Goal: Task Accomplishment & Management: Manage account settings

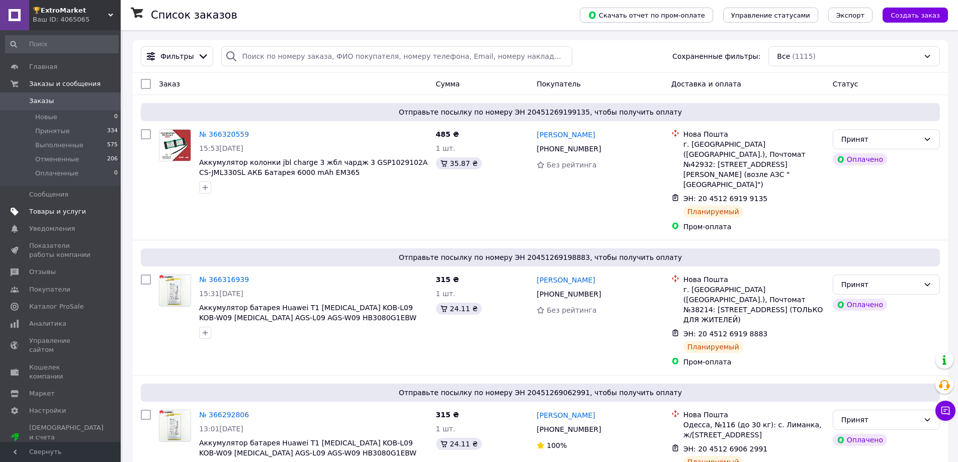
click at [65, 214] on span "Товары и услуги" at bounding box center [57, 211] width 57 height 9
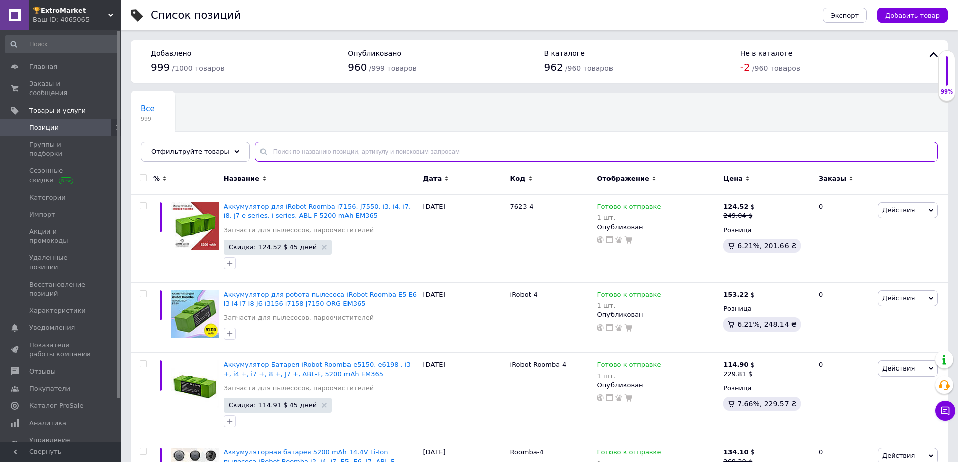
click at [282, 148] on input "text" at bounding box center [596, 152] width 683 height 20
paste input "239"
type input "239"
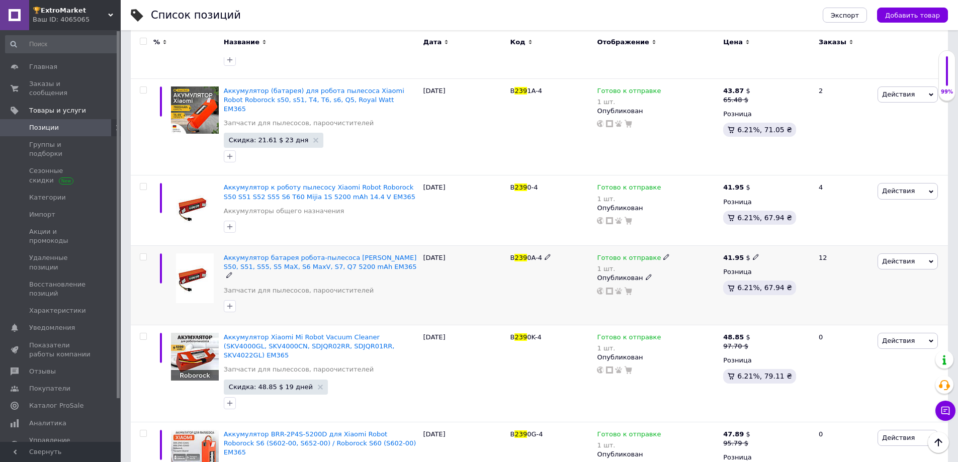
scroll to position [217, 0]
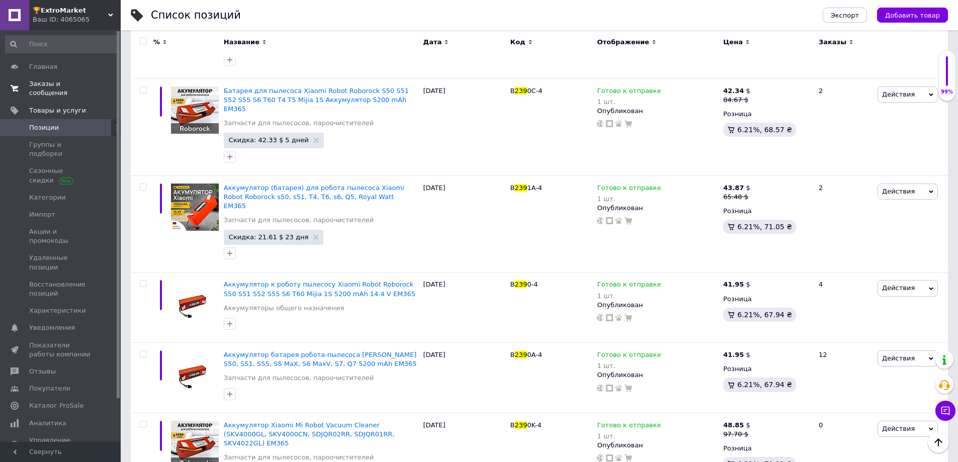
click at [69, 80] on span "Заказы и сообщения" at bounding box center [61, 88] width 64 height 18
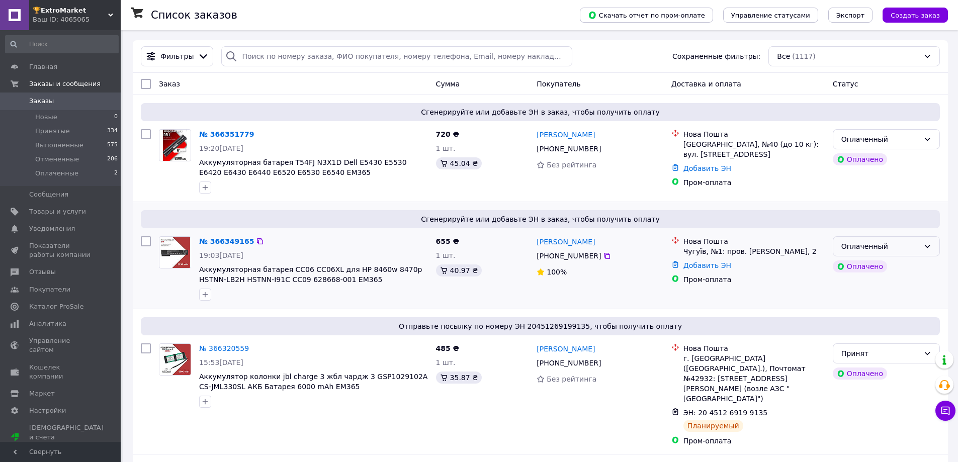
click at [921, 252] on div "Оплаченный" at bounding box center [886, 246] width 107 height 20
click at [878, 268] on li "Принят" at bounding box center [886, 268] width 106 height 18
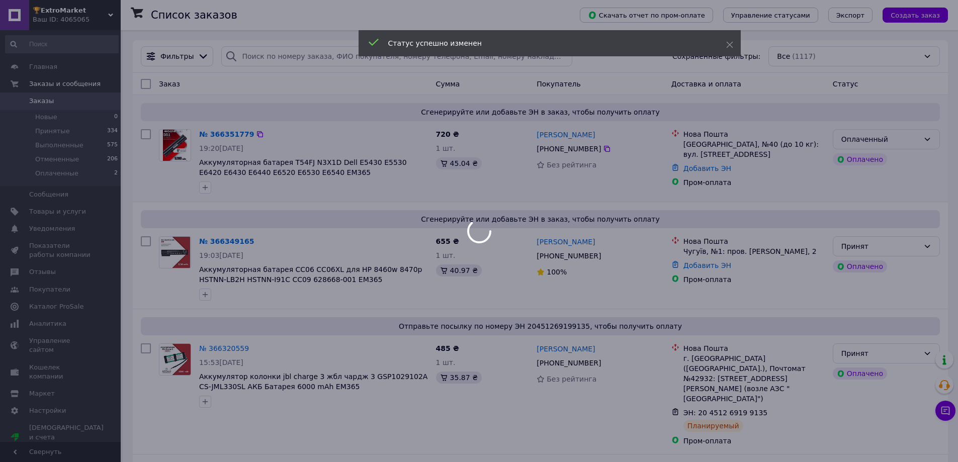
click at [908, 143] on div "Оплаченный" at bounding box center [880, 139] width 78 height 11
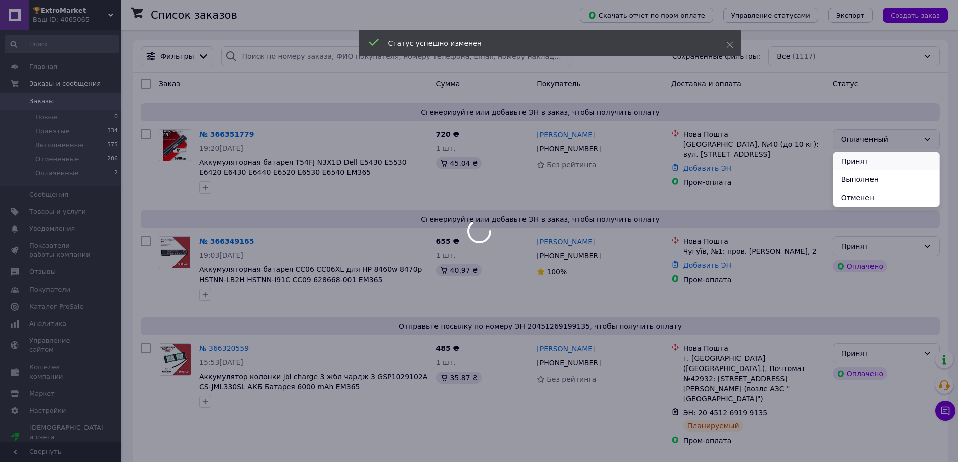
click at [875, 163] on li "Принят" at bounding box center [886, 161] width 106 height 18
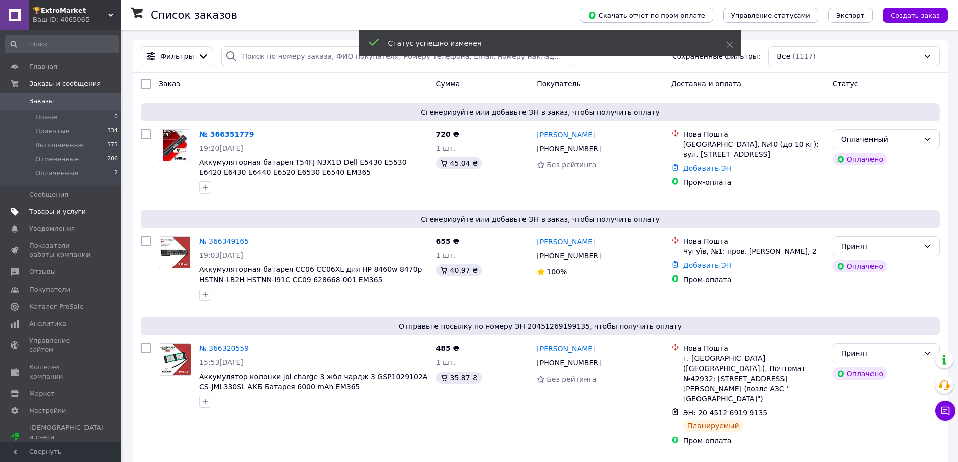
click at [55, 211] on span "Товары и услуги" at bounding box center [57, 211] width 57 height 9
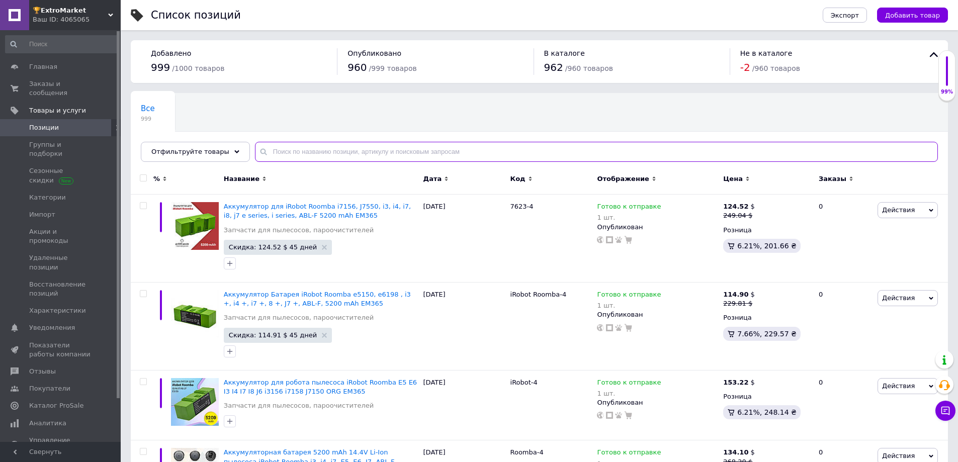
click at [286, 150] on input "text" at bounding box center [596, 152] width 683 height 20
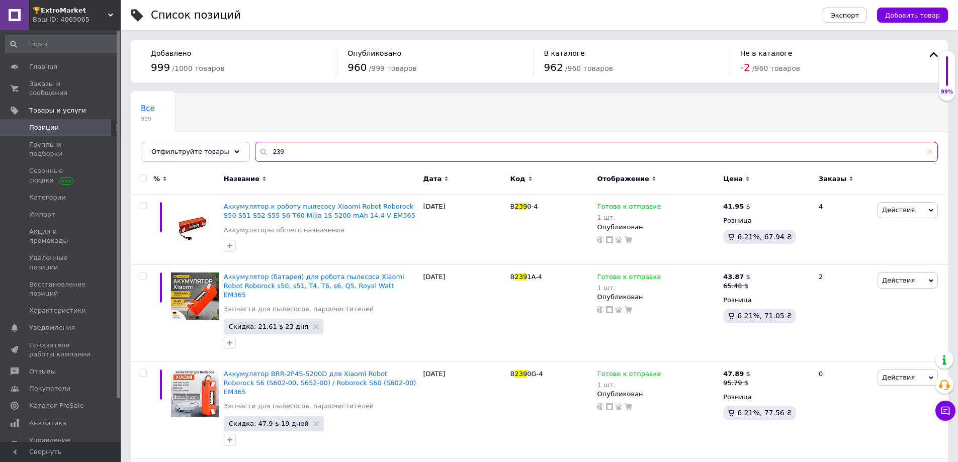
type input "239"
click at [147, 181] on div at bounding box center [143, 177] width 20 height 7
click at [146, 177] on input "checkbox" at bounding box center [143, 178] width 7 height 7
checkbox input "true"
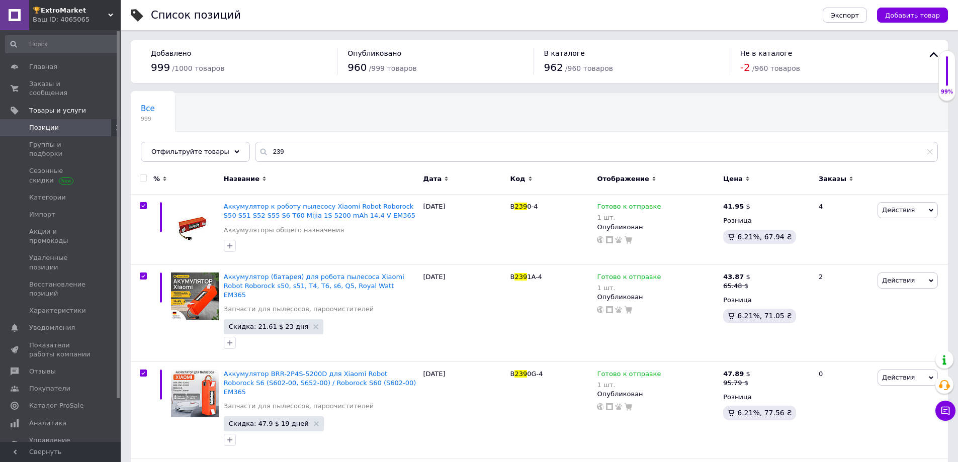
checkbox input "true"
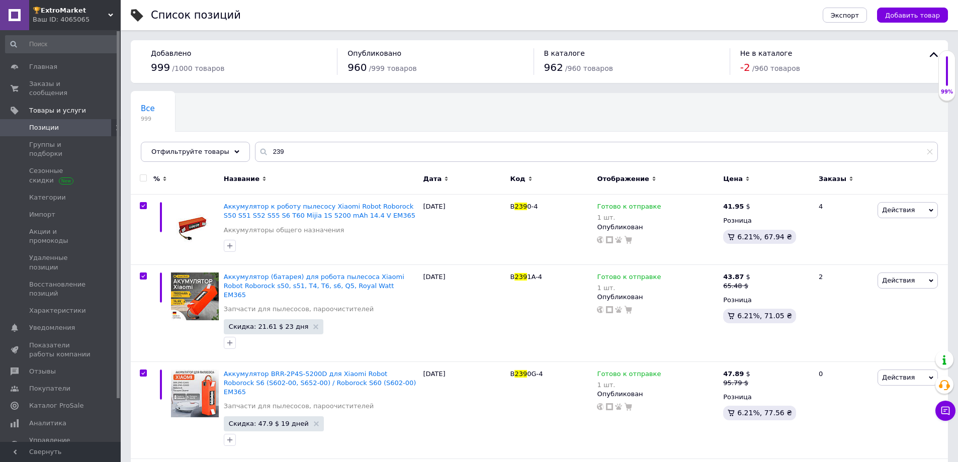
checkbox input "true"
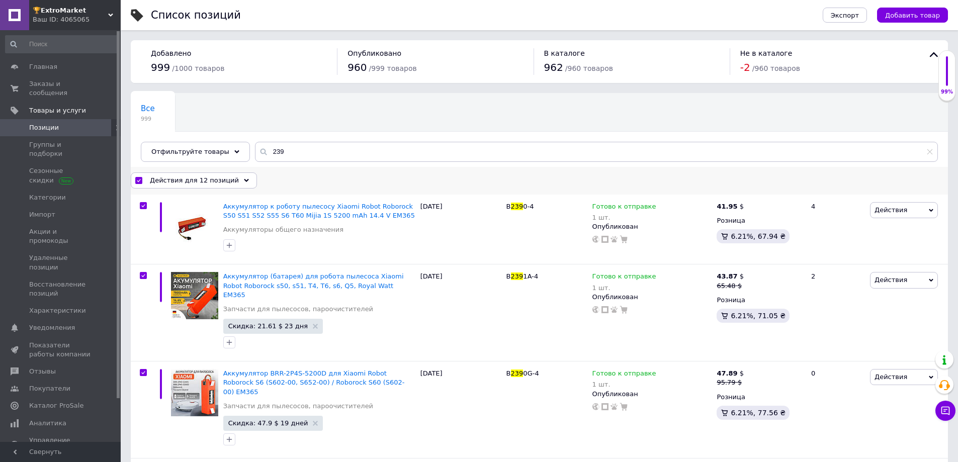
click at [171, 178] on span "Действия для 12 позиций" at bounding box center [194, 180] width 89 height 9
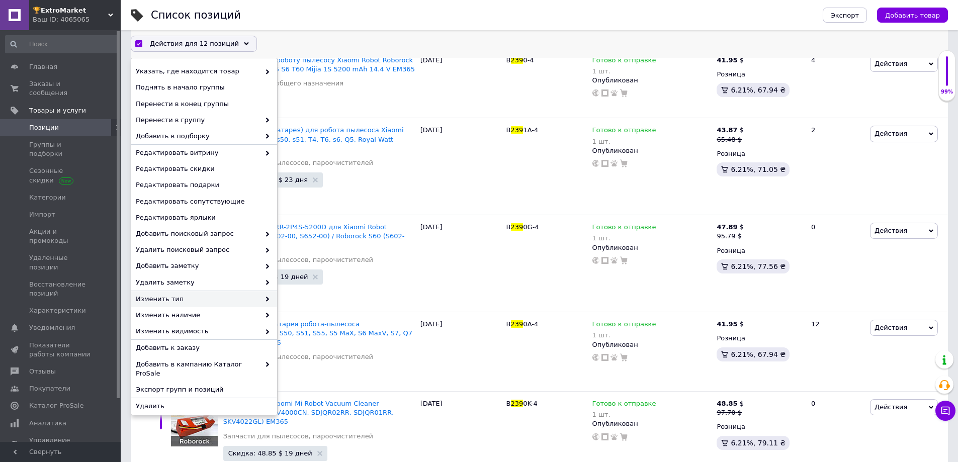
scroll to position [151, 0]
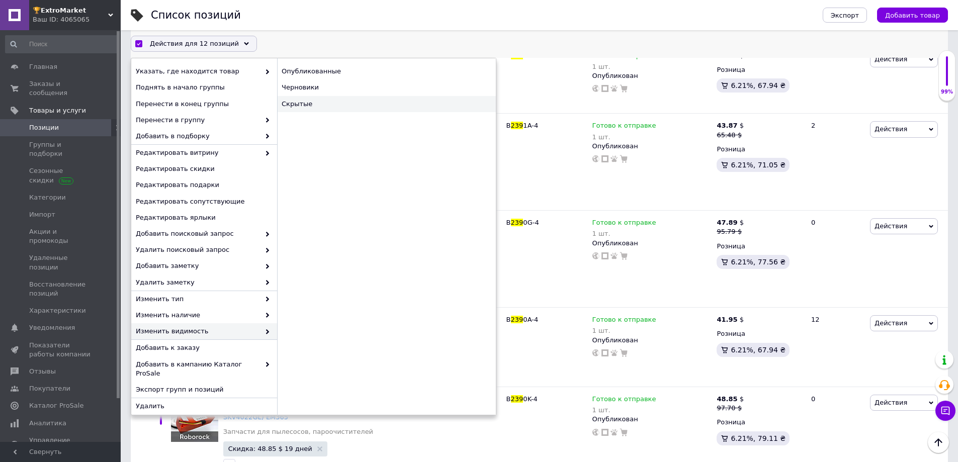
click at [316, 111] on div "Скрытые" at bounding box center [386, 104] width 219 height 16
checkbox input "false"
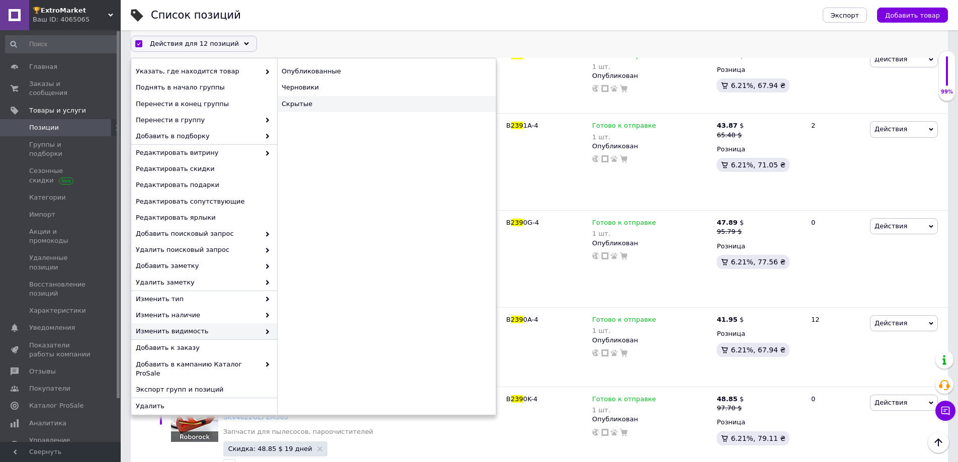
checkbox input "false"
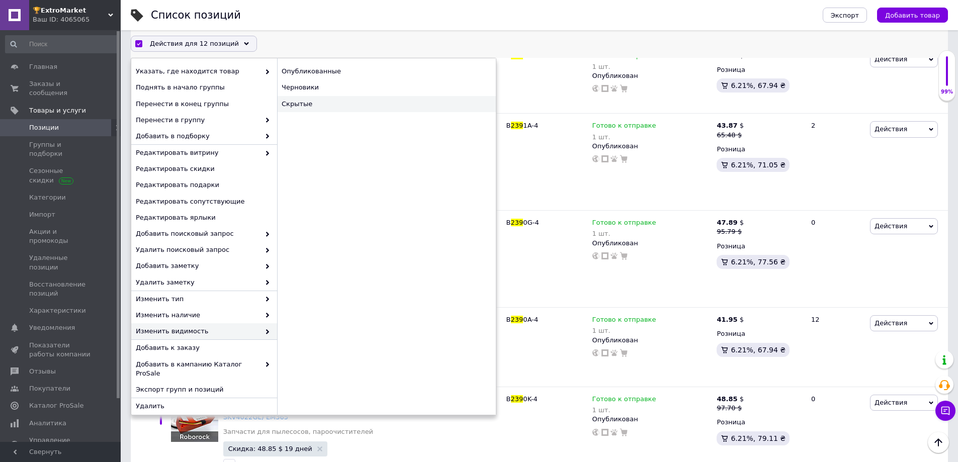
checkbox input "false"
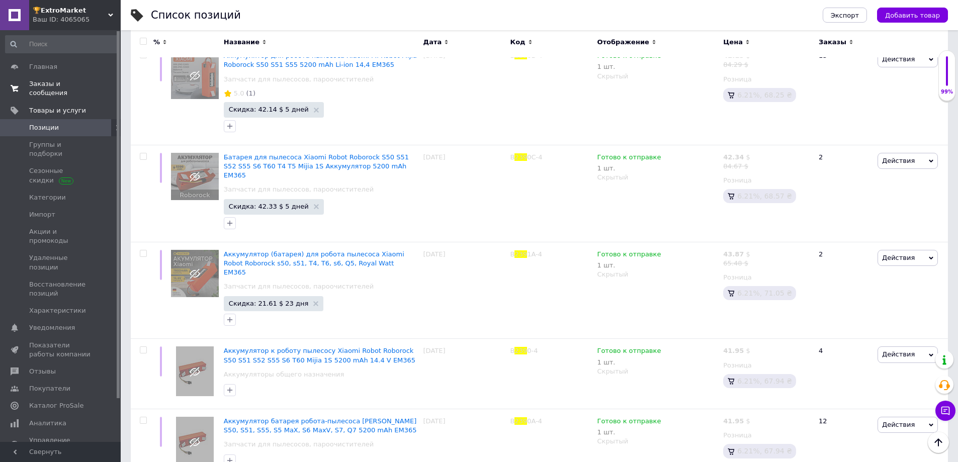
click at [73, 79] on link "Заказы и сообщения 0 0" at bounding box center [62, 88] width 124 height 26
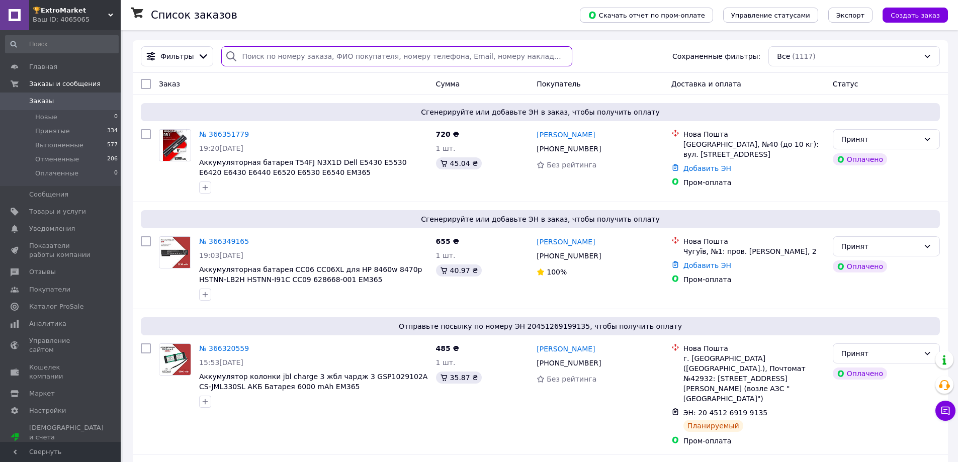
click at [300, 56] on input "search" at bounding box center [396, 56] width 350 height 20
paste input "355273284"
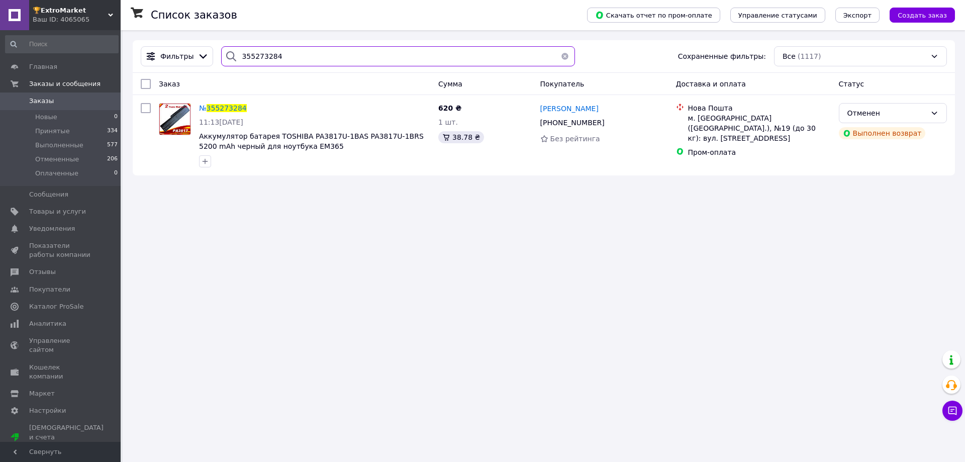
type input "355273284"
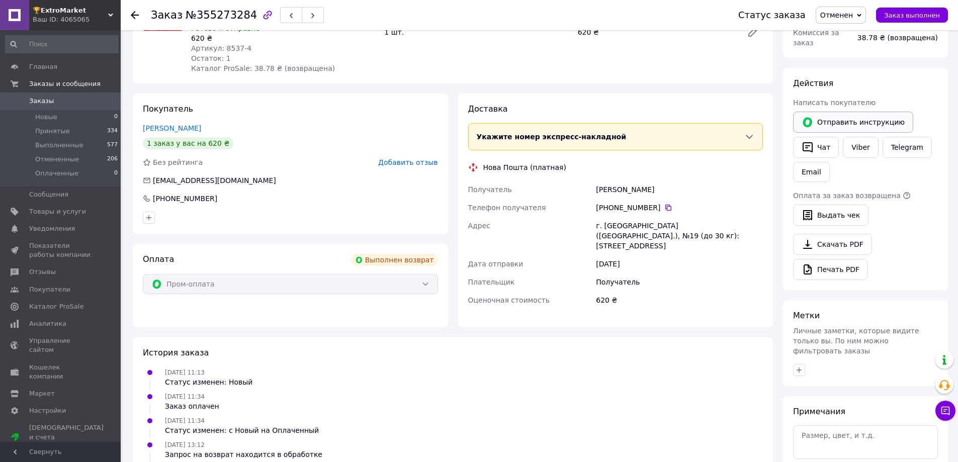
scroll to position [28, 0]
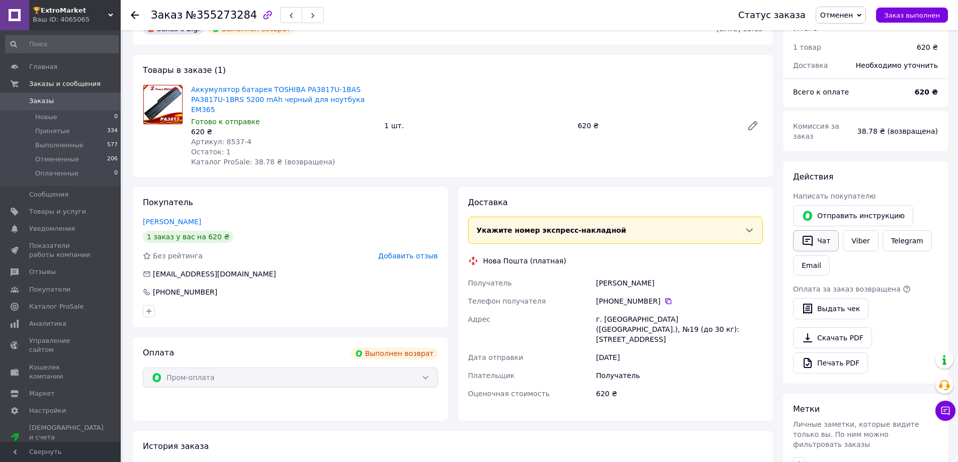
click at [823, 231] on button "Чат" at bounding box center [816, 240] width 46 height 21
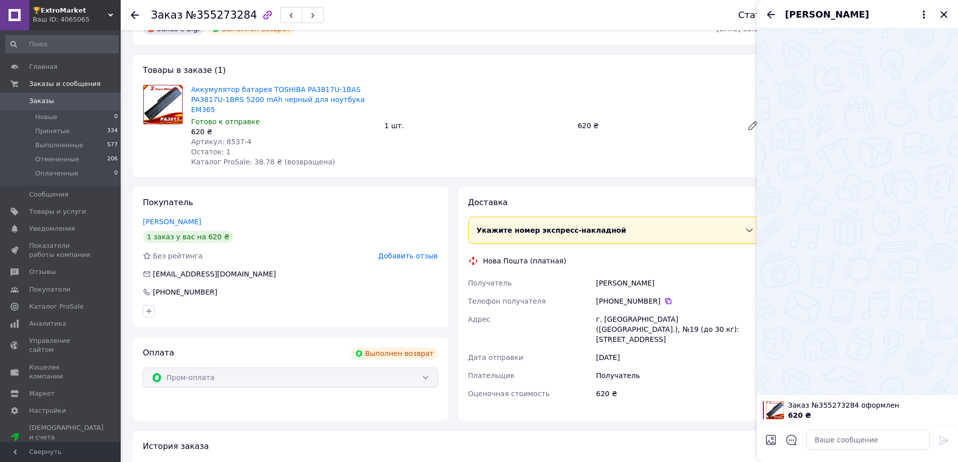
click at [944, 12] on icon "Закрыть" at bounding box center [944, 15] width 12 height 12
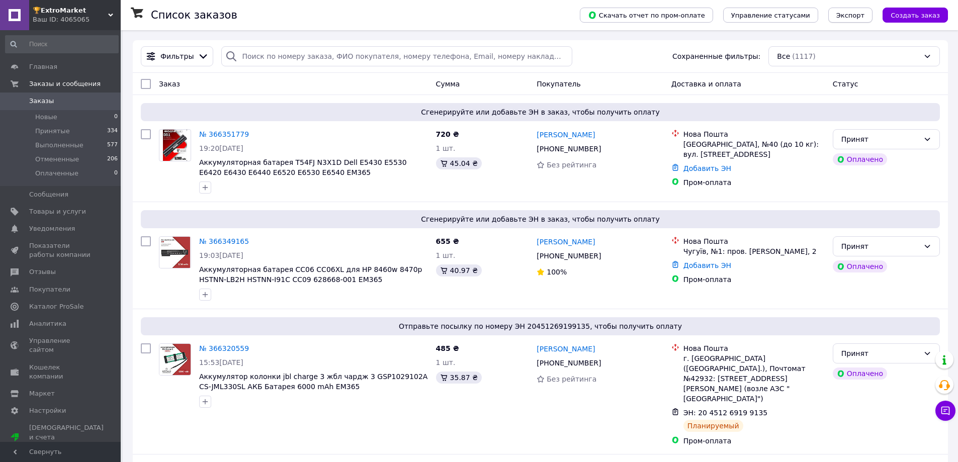
click at [856, 12] on span "Экспорт" at bounding box center [850, 16] width 28 height 8
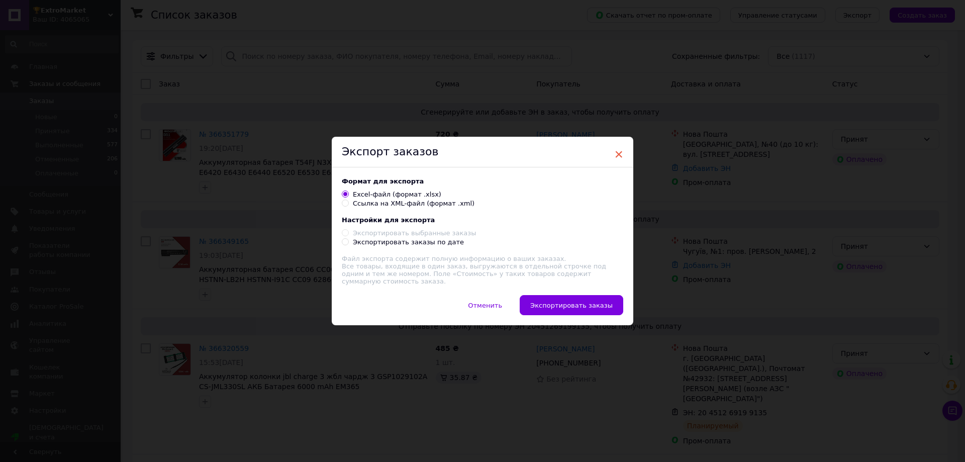
drag, startPoint x: 623, startPoint y: 149, endPoint x: 615, endPoint y: 152, distance: 9.2
click at [615, 152] on div "× Экспорт заказов Формат для экспорта Excel-файл (формат .xlsx) Ссылка на XML-ф…" at bounding box center [483, 231] width 302 height 189
click at [615, 152] on span "×" at bounding box center [618, 154] width 9 height 17
click at [612, 152] on span "×" at bounding box center [615, 154] width 9 height 17
click at [614, 155] on span "×" at bounding box center [615, 154] width 9 height 17
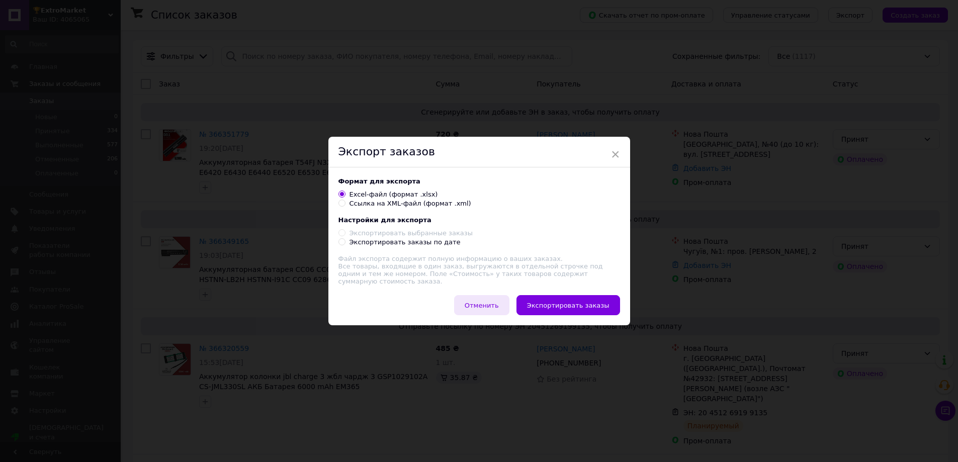
click at [499, 302] on span "Отменить" at bounding box center [482, 306] width 34 height 8
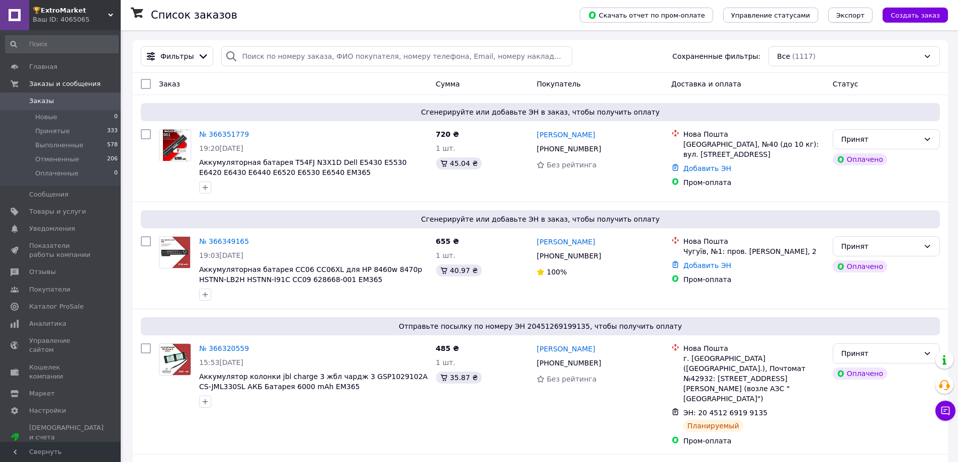
click at [864, 18] on span "Экспорт" at bounding box center [850, 16] width 28 height 8
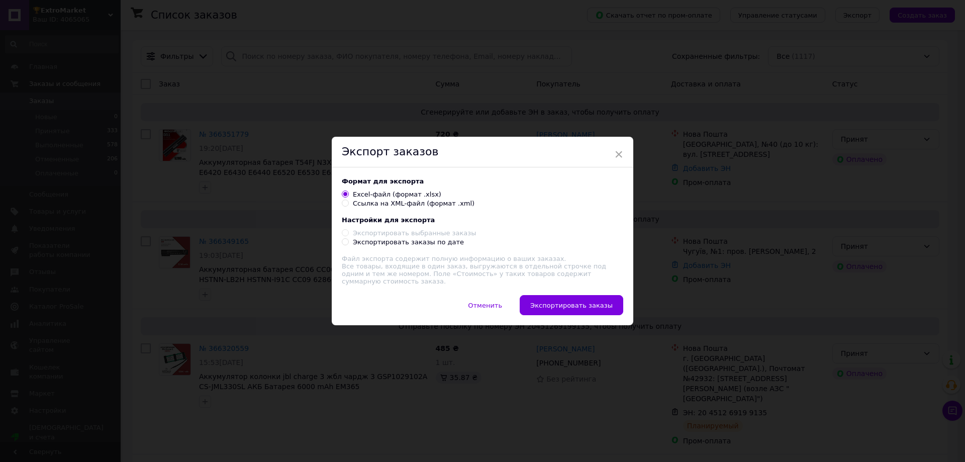
click at [424, 247] on div "Экспортировать заказы по дате" at bounding box center [408, 242] width 111 height 9
click at [348, 245] on input "Экспортировать заказы по дате" at bounding box center [345, 241] width 7 height 7
radio input "true"
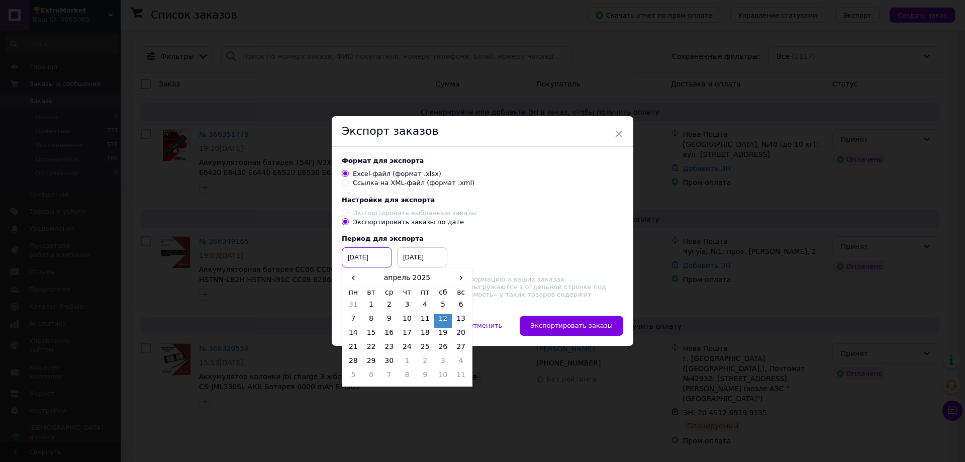
drag, startPoint x: 353, startPoint y: 259, endPoint x: 347, endPoint y: 258, distance: 5.6
click at [347, 258] on input "12.04.2025" at bounding box center [367, 257] width 50 height 20
click at [459, 285] on span "›" at bounding box center [461, 277] width 18 height 15
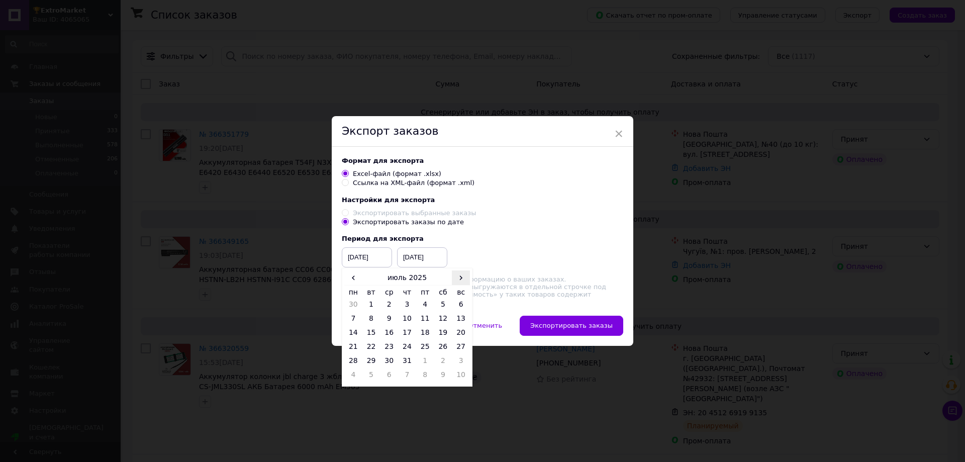
click at [459, 285] on span "›" at bounding box center [461, 277] width 18 height 15
click at [425, 312] on td "1" at bounding box center [425, 307] width 18 height 14
type input "01.08.2025"
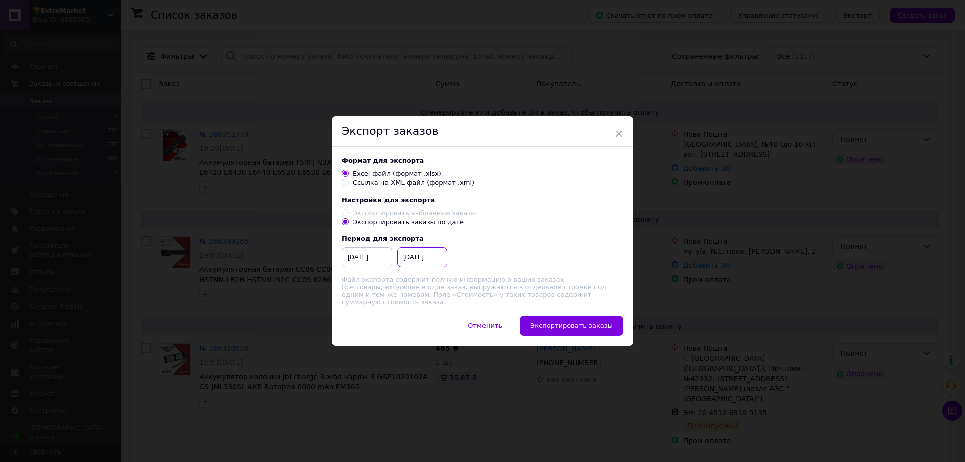
click at [428, 262] on input "[DATE]" at bounding box center [422, 257] width 50 height 20
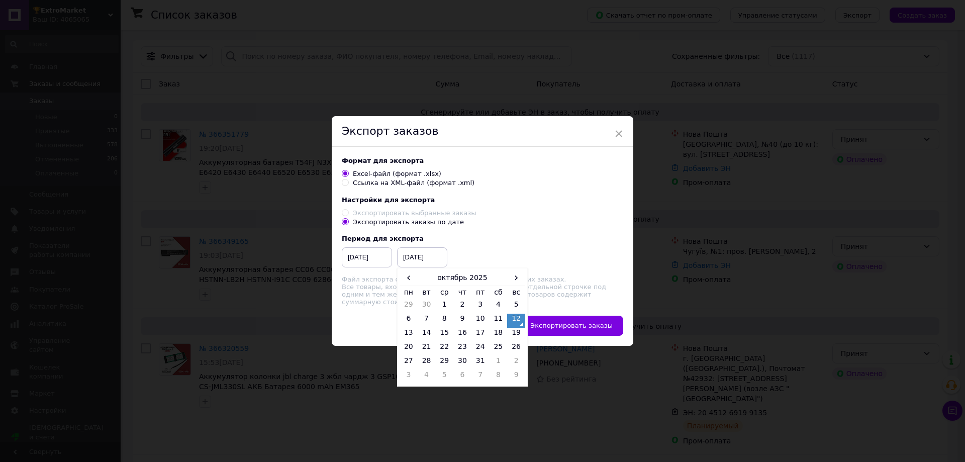
click at [404, 289] on th "пн" at bounding box center [409, 293] width 18 height 15
click at [408, 285] on span "‹" at bounding box center [409, 277] width 18 height 15
click at [509, 362] on td "31" at bounding box center [516, 363] width 18 height 14
type input "31.08.2025"
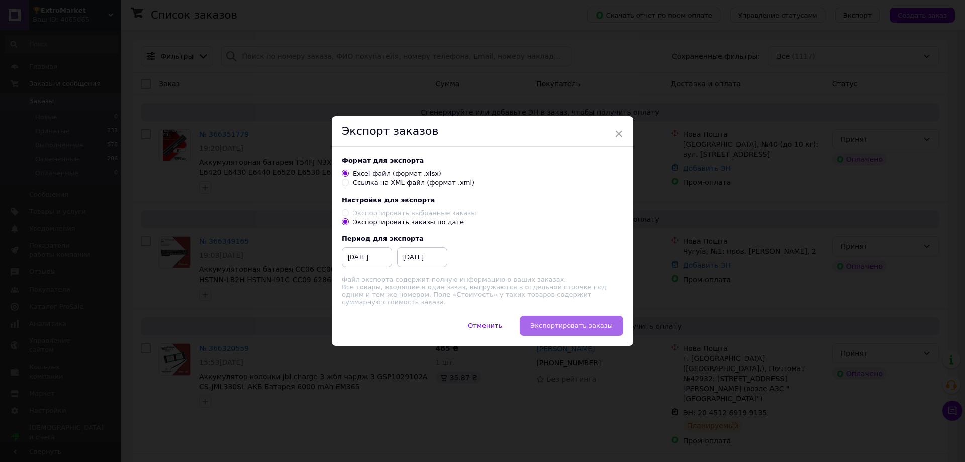
click at [552, 324] on span "Экспортировать заказы" at bounding box center [571, 326] width 82 height 8
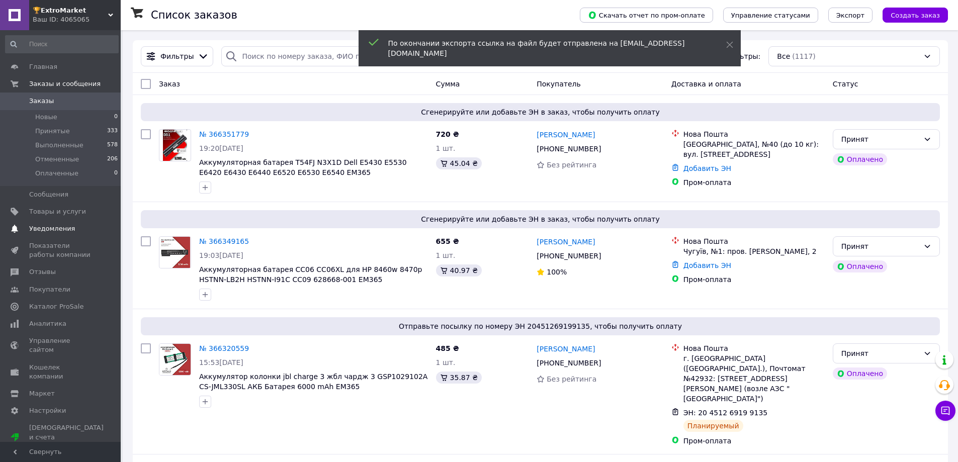
click at [72, 233] on span "Уведомления" at bounding box center [61, 228] width 64 height 9
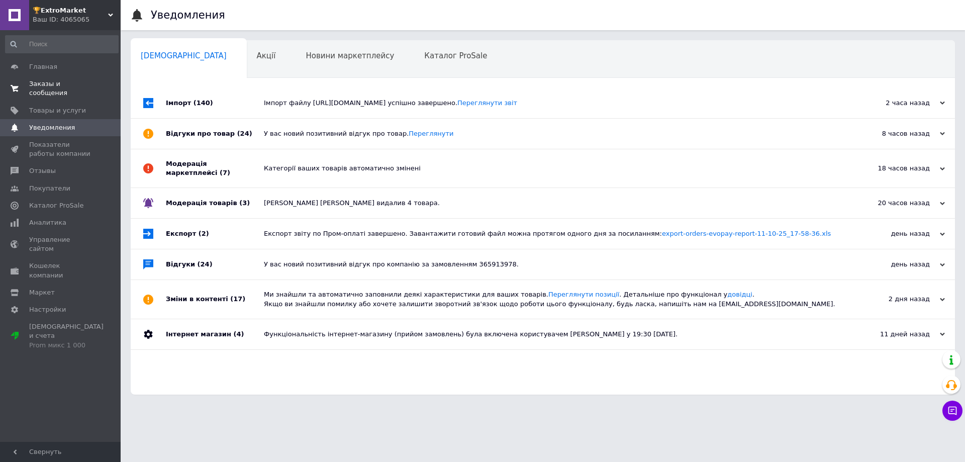
click at [83, 82] on span "Заказы и сообщения" at bounding box center [61, 88] width 64 height 18
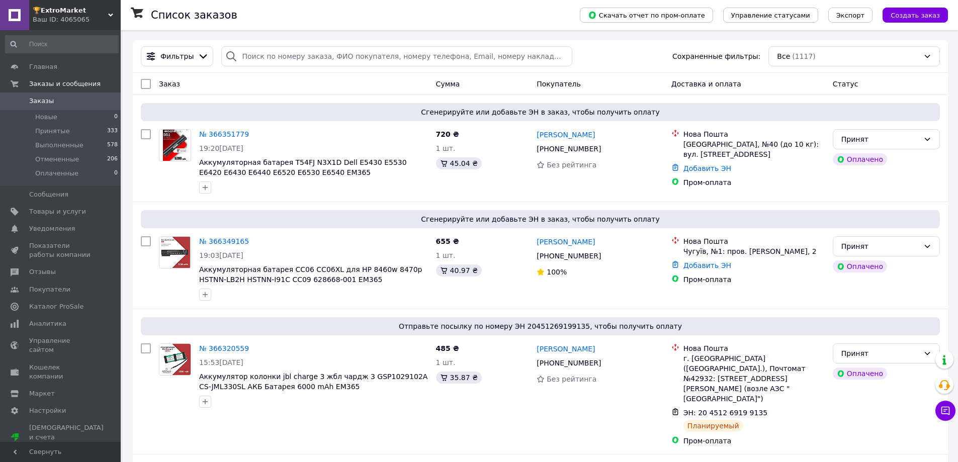
click at [319, 60] on input "search" at bounding box center [396, 56] width 350 height 20
paste input "20451218205007"
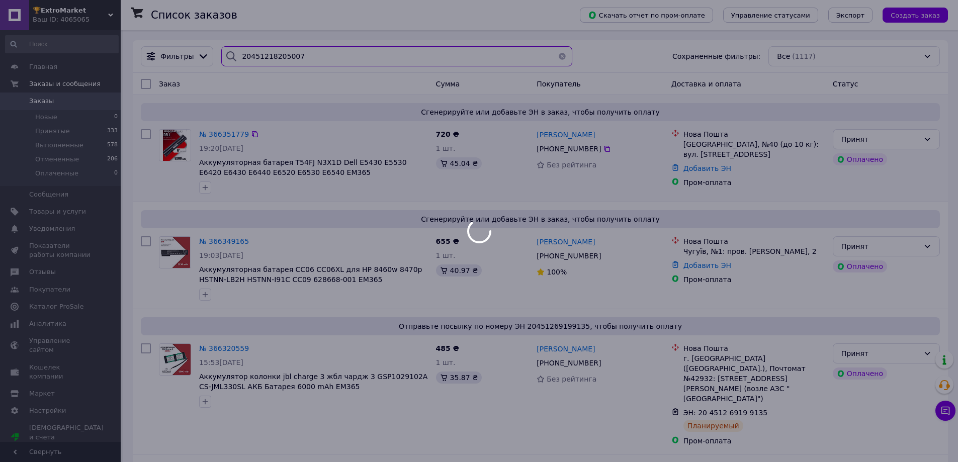
type input "20451218205007"
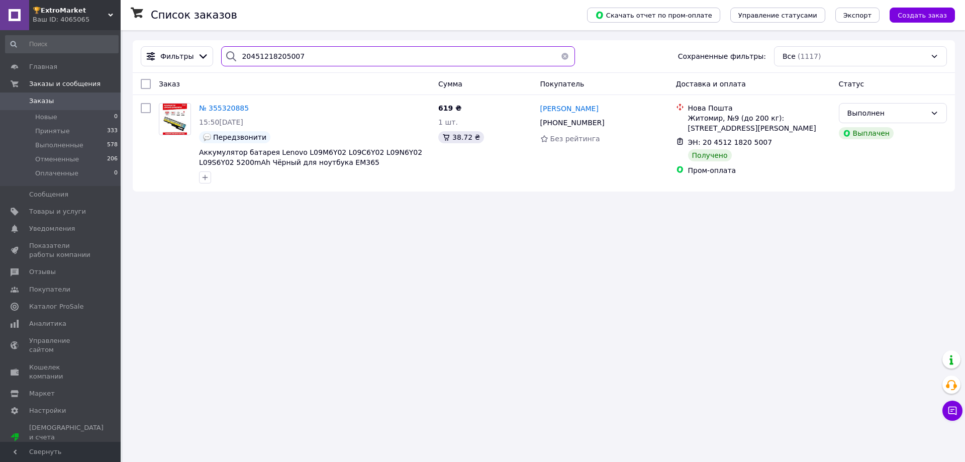
click at [298, 62] on input "20451218205007" at bounding box center [398, 56] width 354 height 20
click at [628, 294] on div "Список заказов Скачать отчет по пром-оплате Управление статусами Экспорт Создат…" at bounding box center [544, 231] width 843 height 462
click at [57, 102] on span "Заказы" at bounding box center [61, 101] width 64 height 9
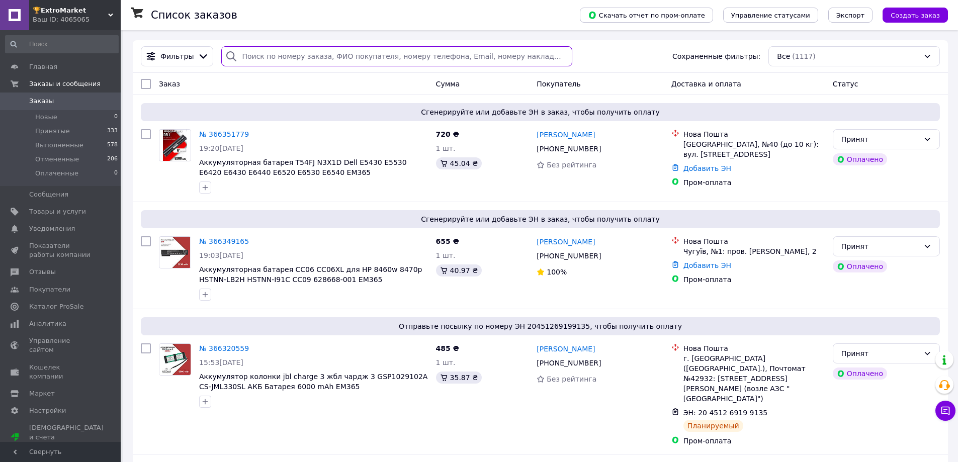
click at [258, 63] on input "search" at bounding box center [396, 56] width 350 height 20
paste input "358415183"
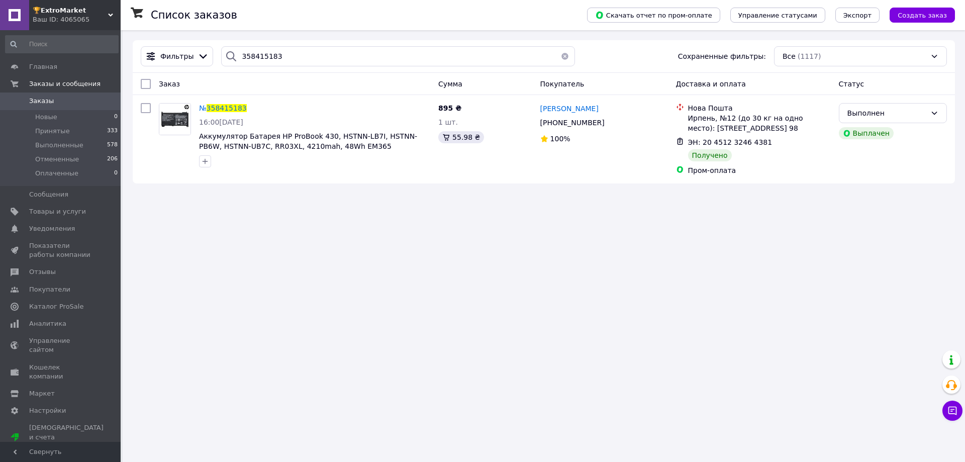
click at [235, 58] on div at bounding box center [231, 56] width 20 height 20
click at [253, 55] on input "358415183" at bounding box center [398, 56] width 354 height 20
paste input "21842"
type input "358421842"
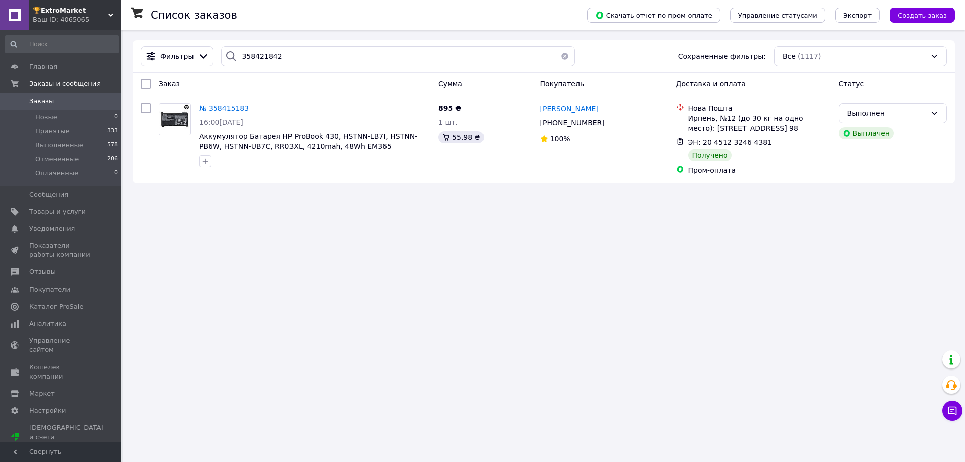
click at [369, 265] on div "Список заказов Скачать отчет по пром-оплате Управление статусами Экспорт Создат…" at bounding box center [544, 231] width 843 height 462
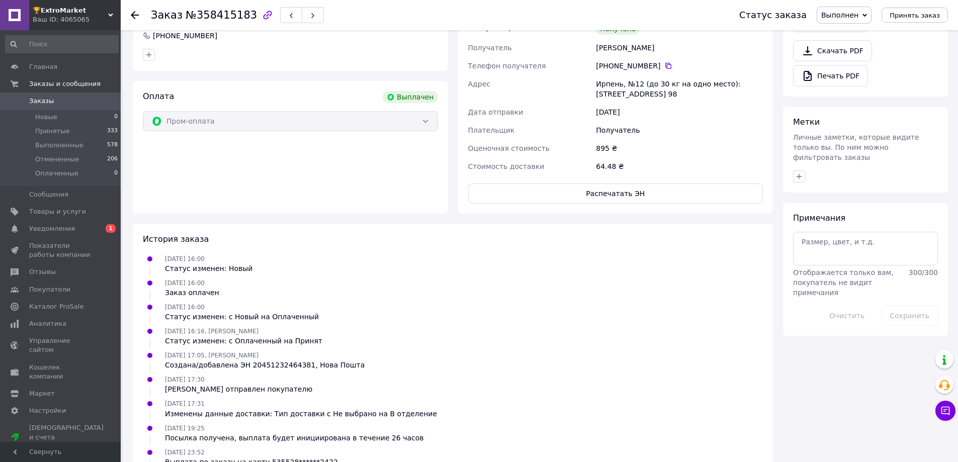
scroll to position [315, 0]
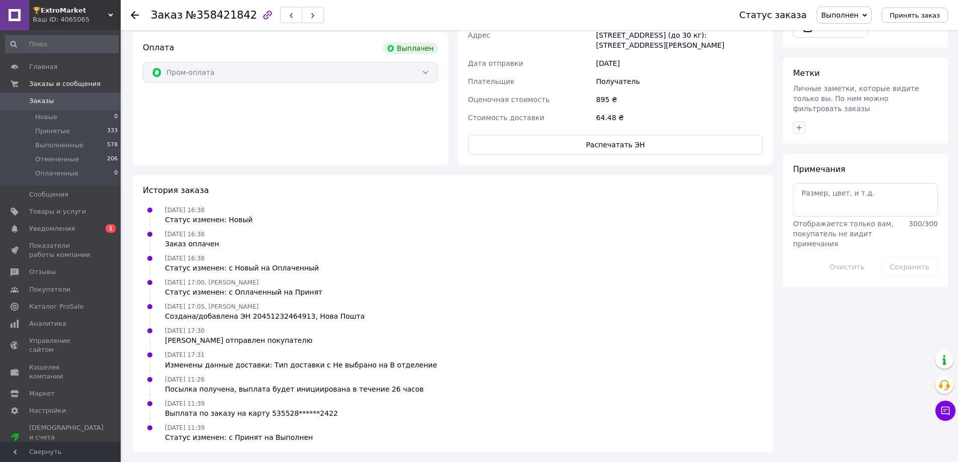
click at [66, 103] on span "Заказы" at bounding box center [61, 101] width 64 height 9
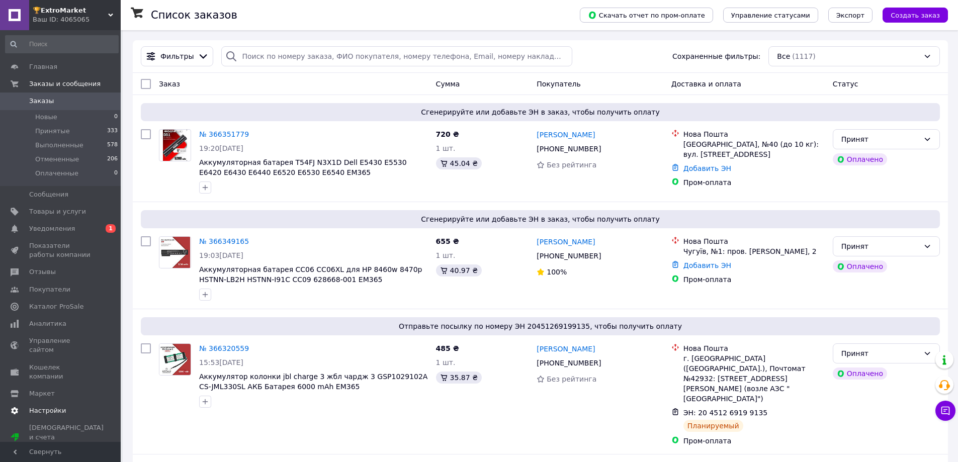
click at [56, 402] on link "Настройки" at bounding box center [62, 410] width 124 height 17
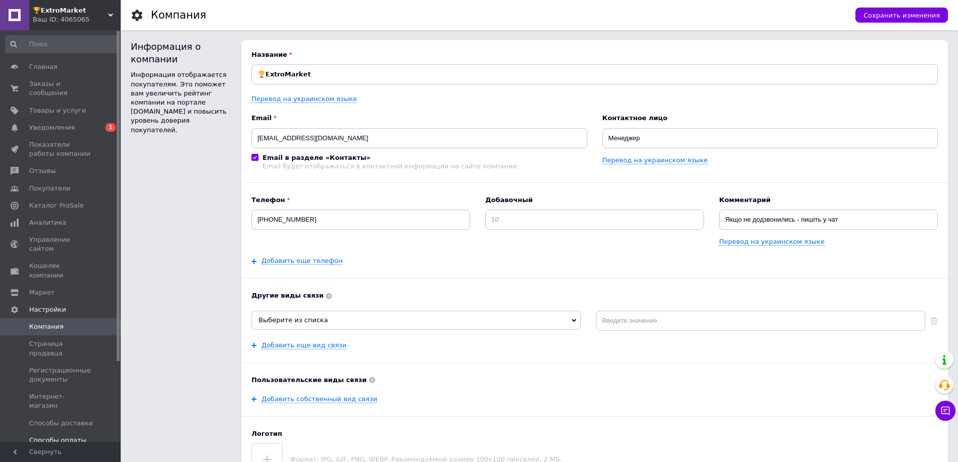
click at [68, 436] on span "Способы оплаты" at bounding box center [57, 440] width 57 height 9
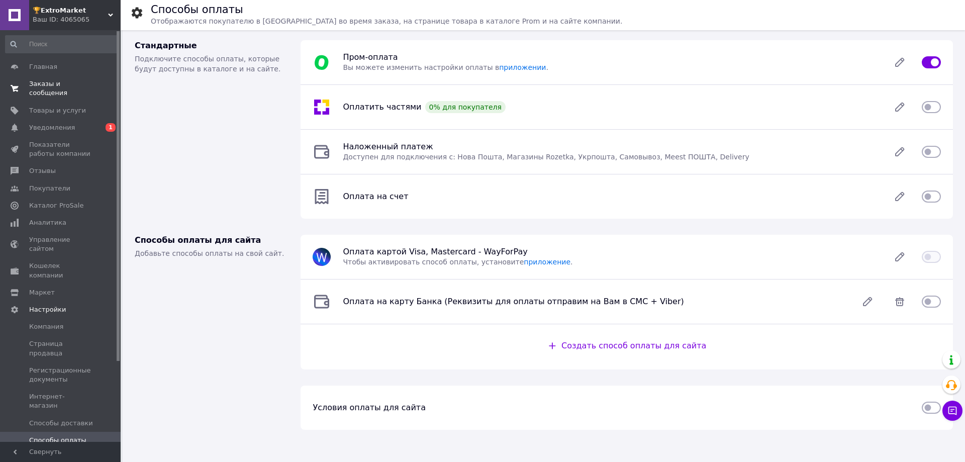
click at [88, 86] on span "Заказы и сообщения" at bounding box center [61, 88] width 64 height 18
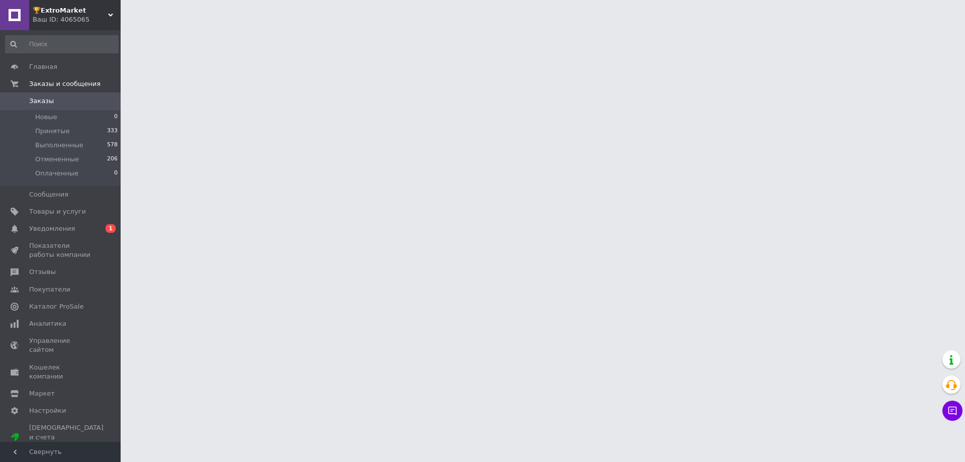
click at [83, 12] on span "🏆𝗘𝘅𝘁𝗿𝗼𝗠𝗮𝗿𝗸𝗲𝘁" at bounding box center [70, 10] width 75 height 9
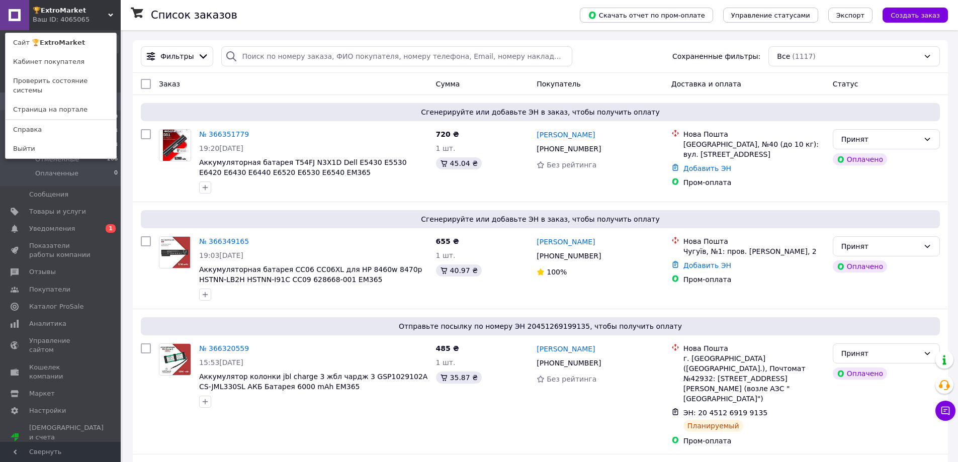
click at [87, 12] on div "🏆𝗘𝘅𝘁𝗿𝗼𝗠𝗮𝗿𝗸𝗲𝘁 Ваш ID: 4065065 Сайт 🏆𝗘𝘅𝘁𝗿𝗼𝗠𝗮𝗿𝗸𝗲𝘁 Кабинет покупателя Проверить сос…" at bounding box center [60, 15] width 121 height 30
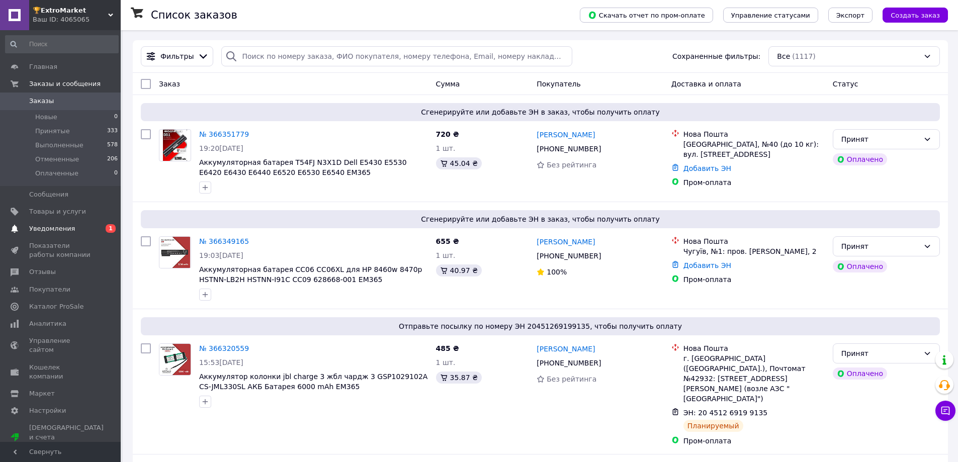
click at [83, 235] on link "Уведомления 0 1" at bounding box center [62, 228] width 124 height 17
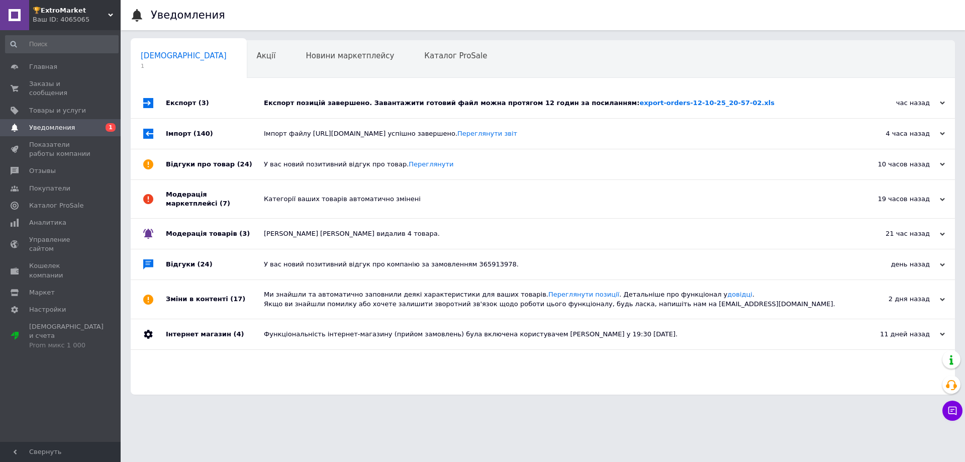
click at [216, 106] on div "Експорт (3)" at bounding box center [215, 103] width 98 height 30
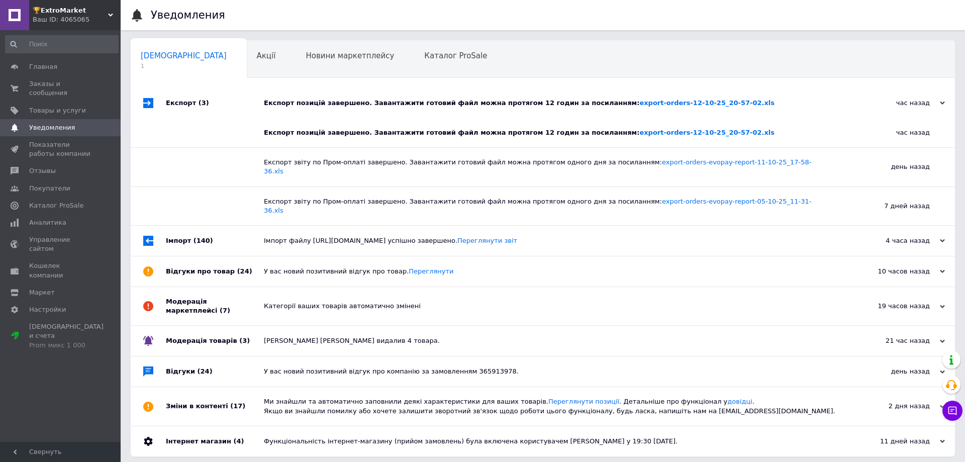
click at [217, 105] on div "Експорт (3)" at bounding box center [215, 103] width 98 height 30
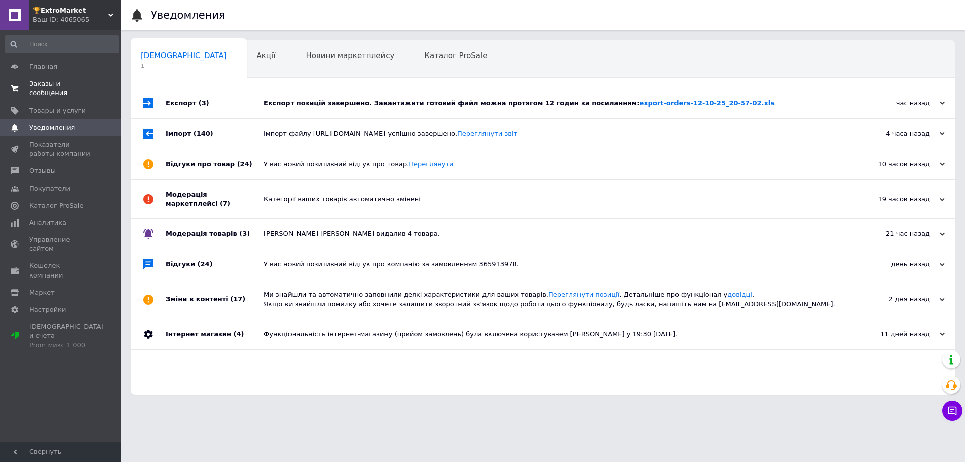
click at [78, 85] on span "Заказы и сообщения" at bounding box center [61, 88] width 64 height 18
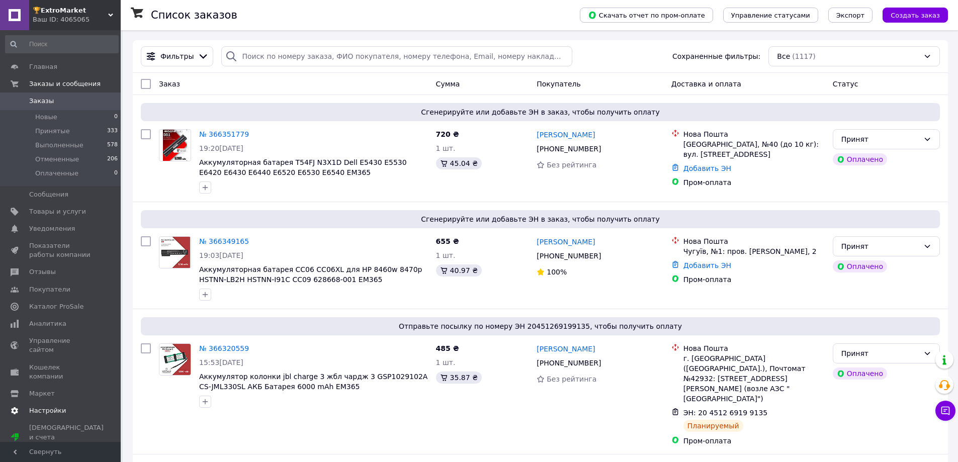
click at [78, 406] on span "Настройки" at bounding box center [61, 410] width 64 height 9
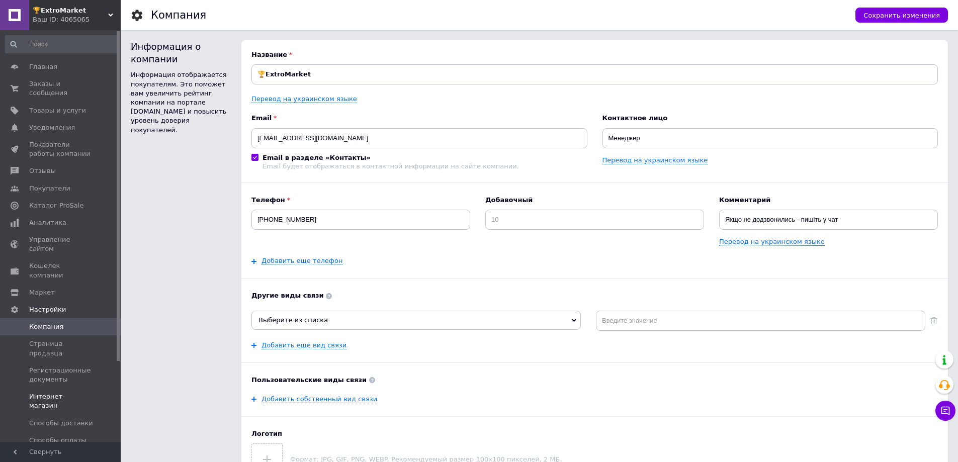
click at [72, 388] on link "Интернет-магазин" at bounding box center [62, 401] width 124 height 26
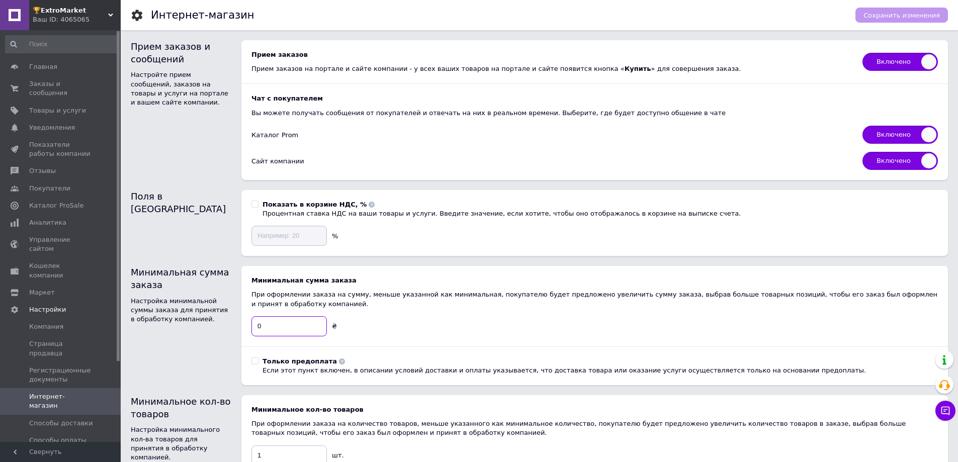
drag, startPoint x: 269, startPoint y: 330, endPoint x: 253, endPoint y: 329, distance: 16.6
click at [253, 329] on input "0" at bounding box center [288, 326] width 75 height 20
type input "800"
click at [879, 17] on span "Сохранить изменения" at bounding box center [901, 16] width 76 height 8
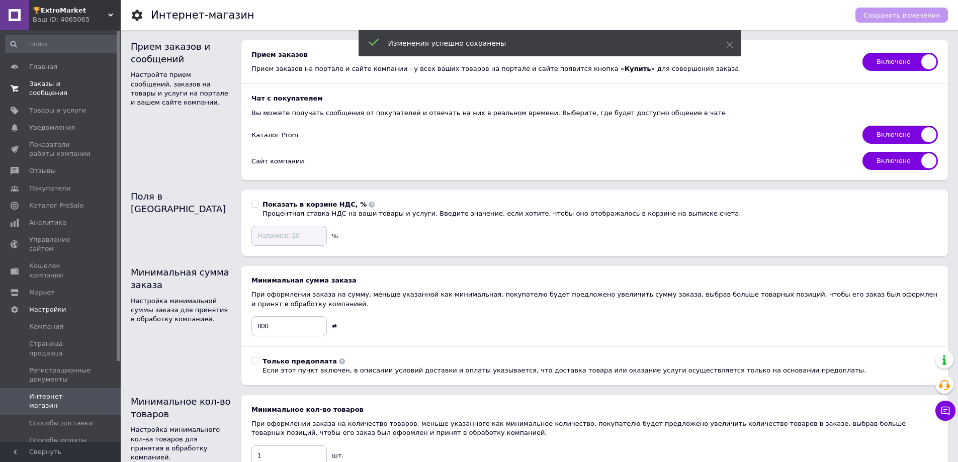
click at [40, 86] on span "Заказы и сообщения" at bounding box center [61, 88] width 64 height 18
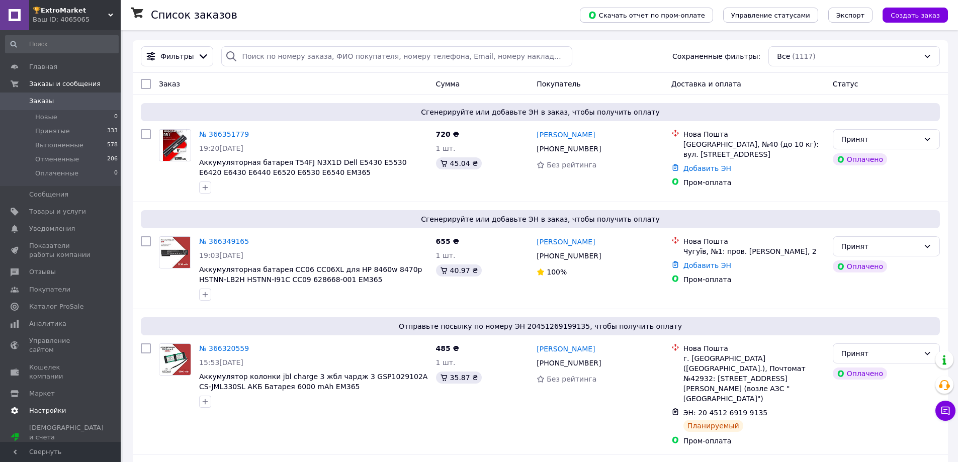
click at [88, 406] on span "Настройки" at bounding box center [61, 410] width 64 height 9
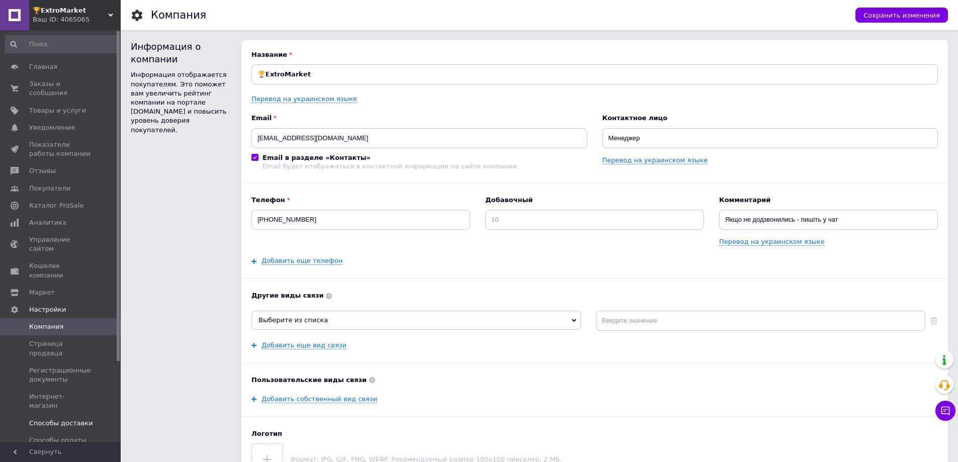
click at [77, 419] on span "Способы доставки" at bounding box center [61, 423] width 64 height 9
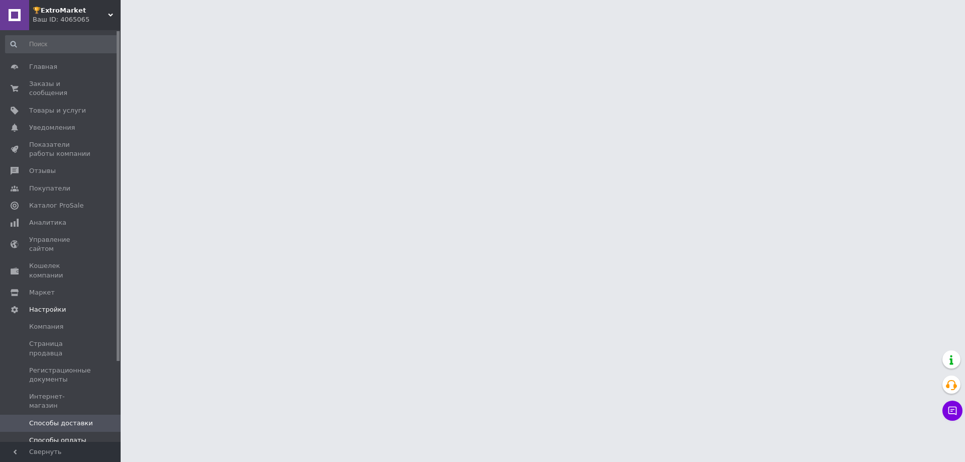
click at [76, 436] on span "Способы оплаты" at bounding box center [57, 440] width 57 height 9
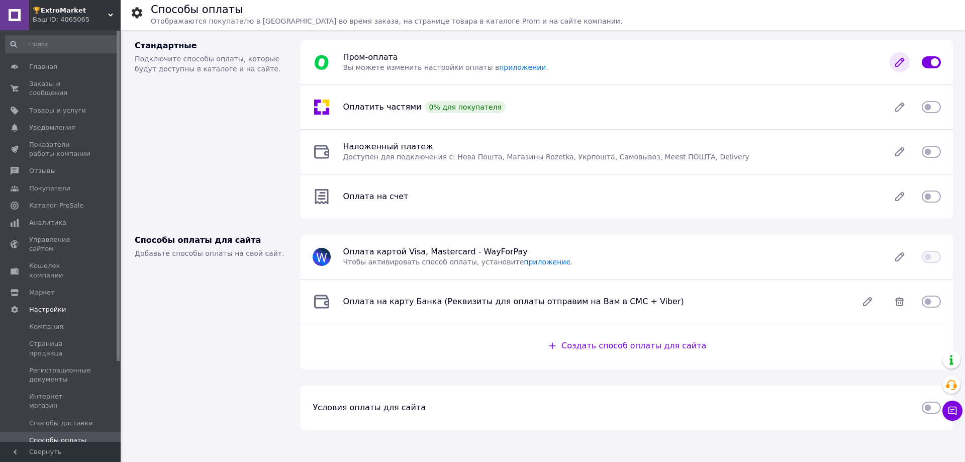
click at [891, 68] on icon at bounding box center [900, 62] width 20 height 20
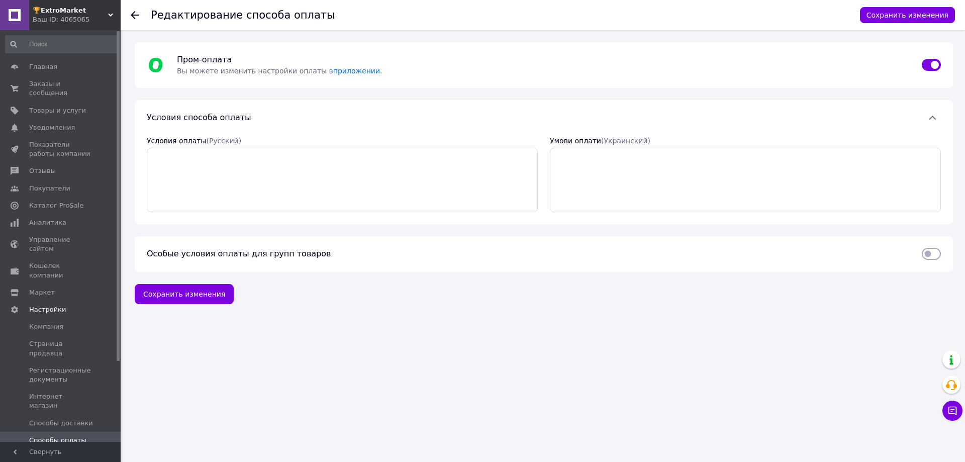
click at [938, 251] on input "checkbox" at bounding box center [931, 254] width 19 height 10
checkbox input "true"
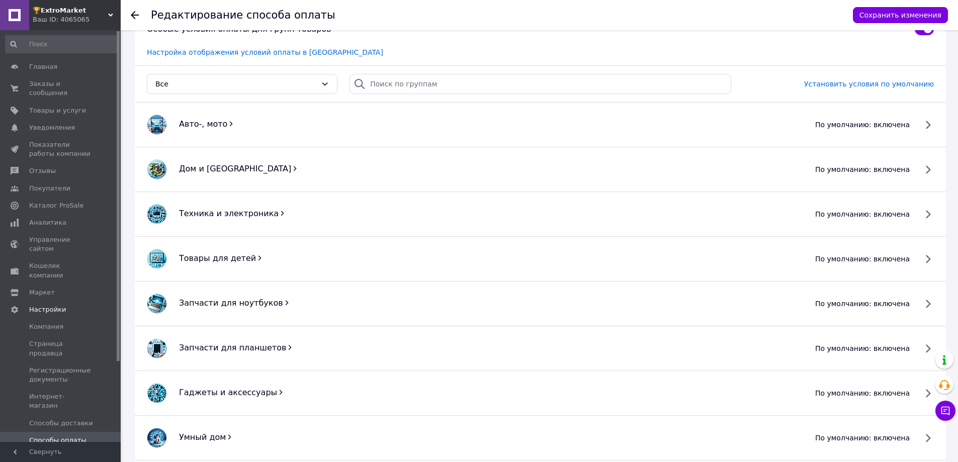
scroll to position [251, 0]
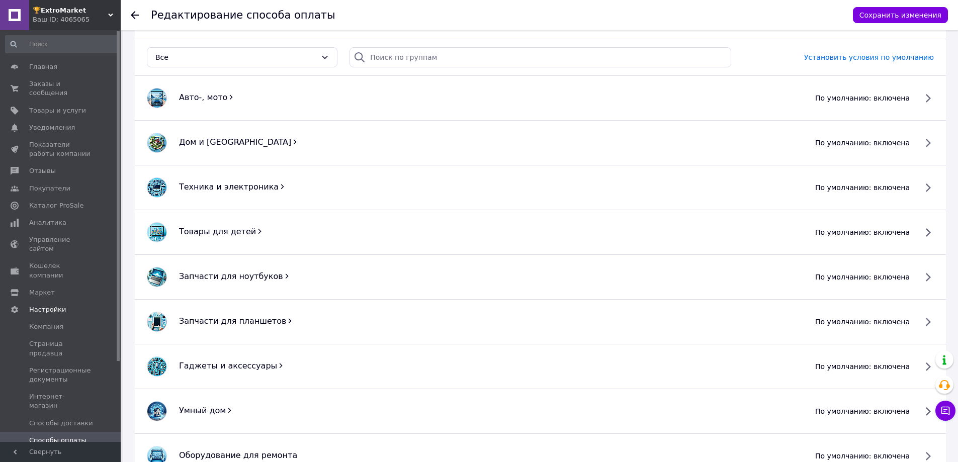
click at [910, 94] on span "по умолчанию: включена" at bounding box center [862, 98] width 95 height 10
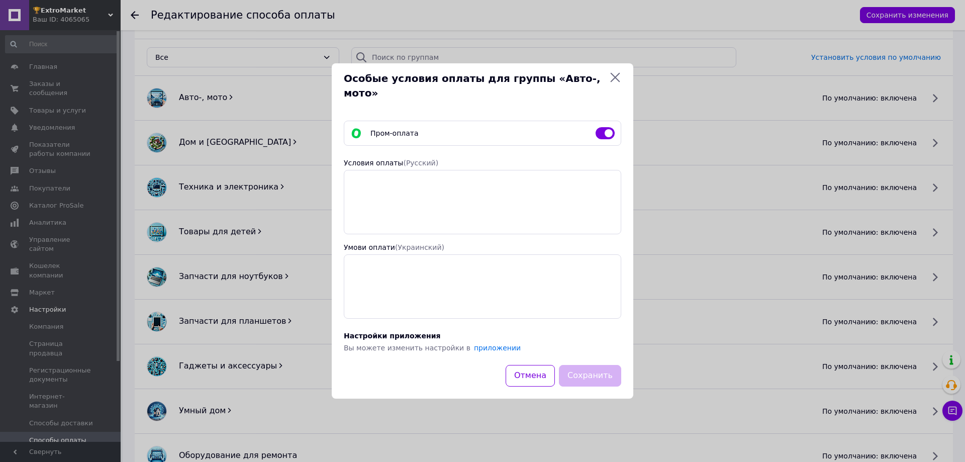
click at [613, 83] on icon at bounding box center [615, 77] width 12 height 12
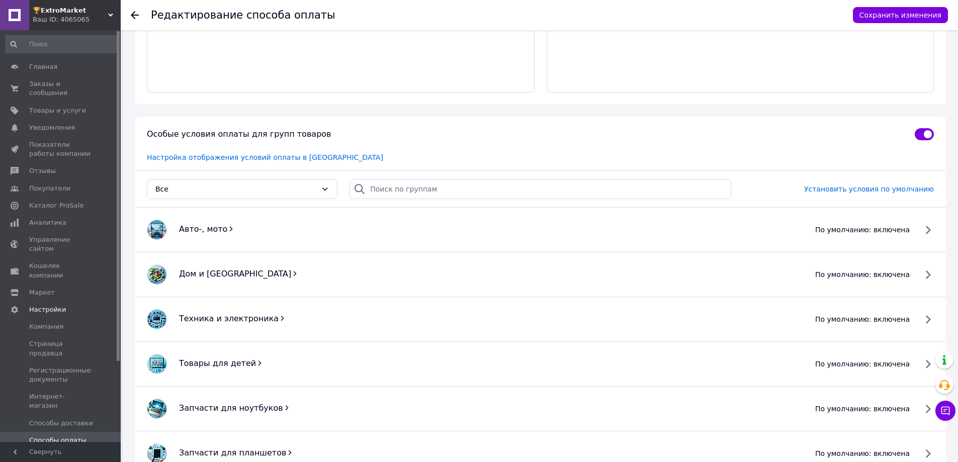
scroll to position [101, 0]
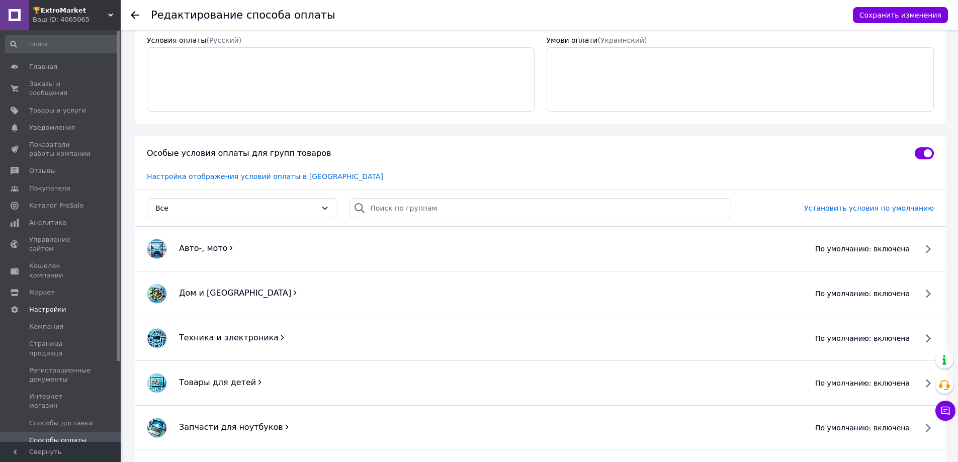
click at [871, 249] on span "по умолчанию: включена" at bounding box center [862, 249] width 95 height 10
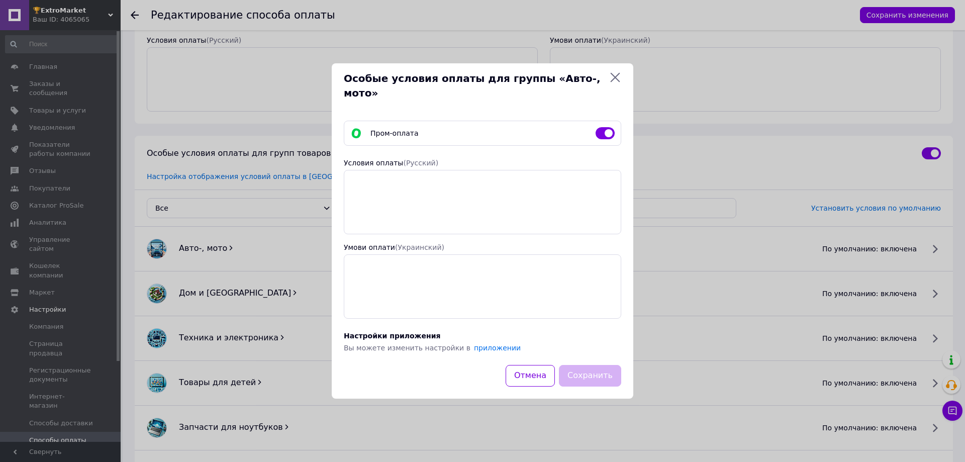
click at [871, 249] on div "Особые условия оплаты для группы «Авто-, мото» Пром-оплата Условия оплаты  (Рус…" at bounding box center [482, 231] width 965 height 462
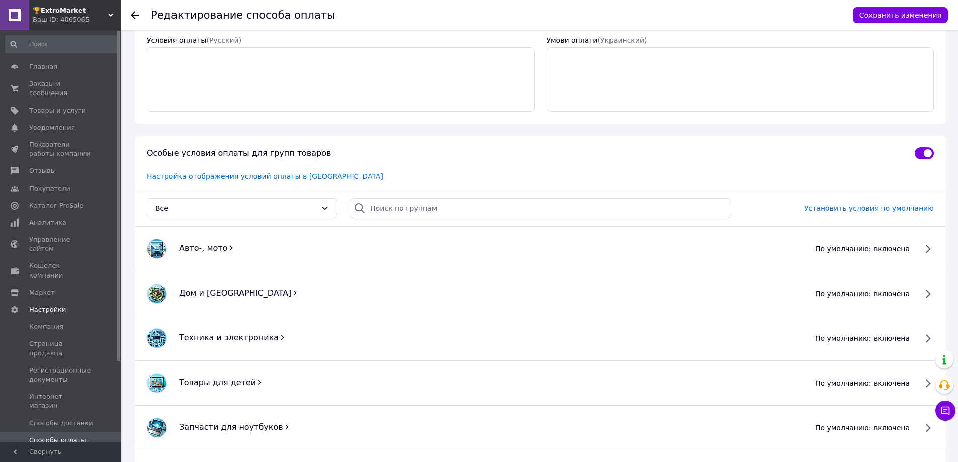
click at [871, 249] on span "по умолчанию: включена" at bounding box center [862, 249] width 95 height 10
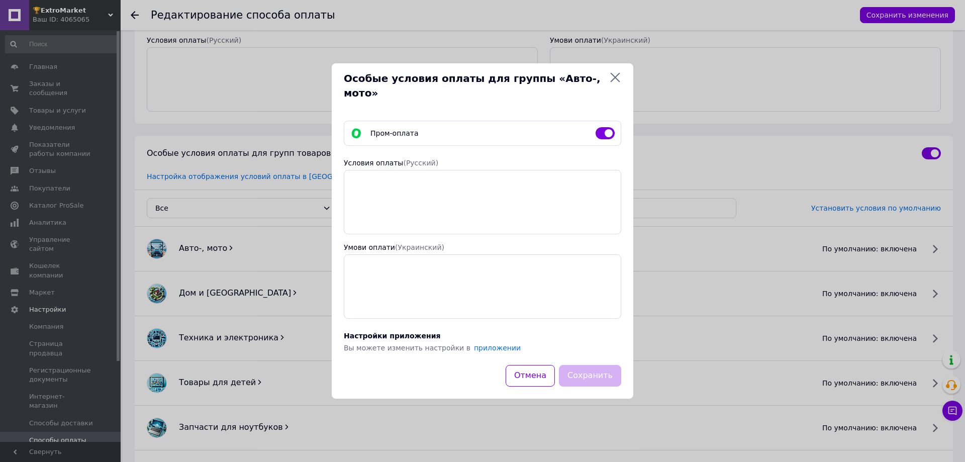
click at [869, 253] on div "Особые условия оплаты для группы «Авто-, мото» Пром-оплата Условия оплаты  (Рус…" at bounding box center [482, 231] width 965 height 462
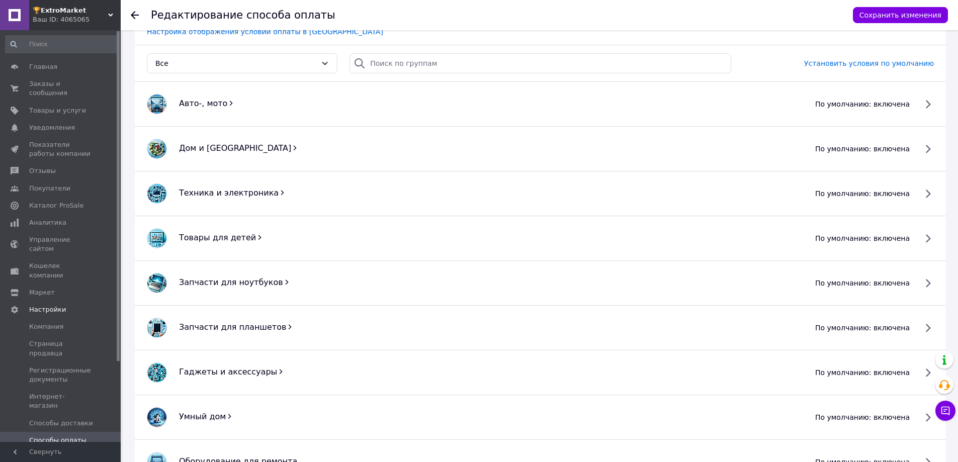
scroll to position [251, 0]
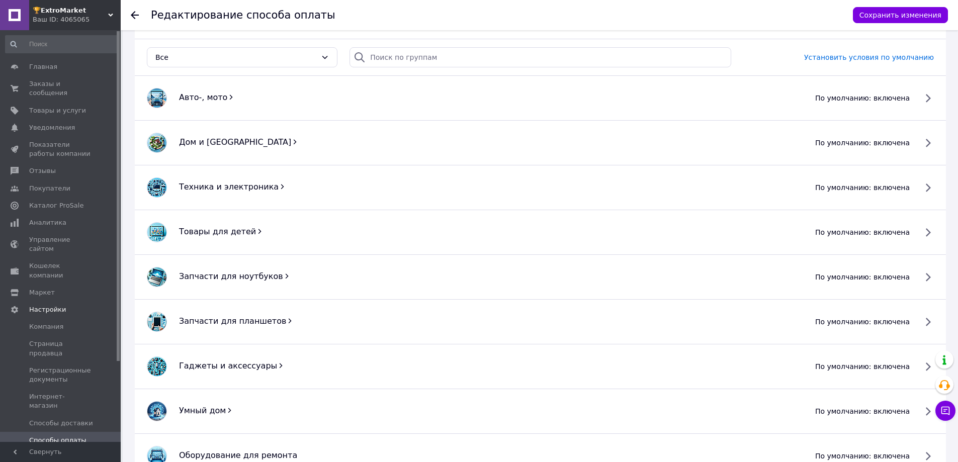
click at [227, 96] on icon at bounding box center [230, 97] width 7 height 7
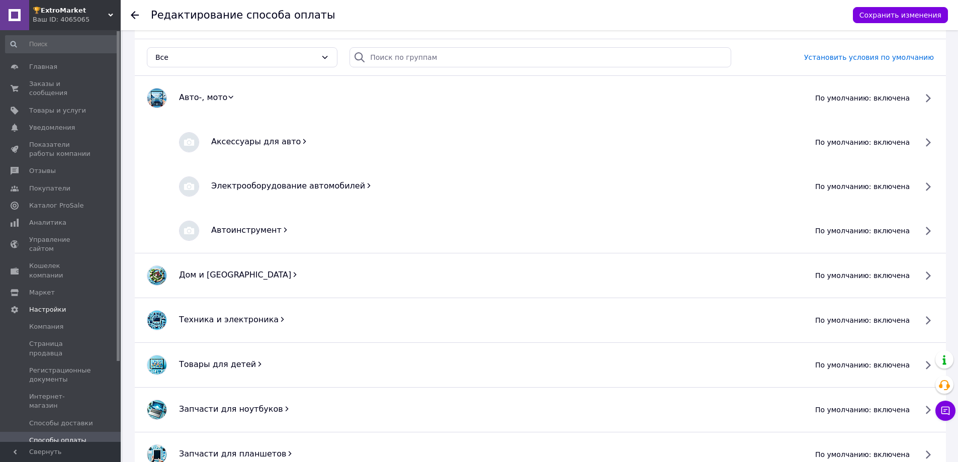
click at [229, 96] on icon at bounding box center [231, 97] width 5 height 3
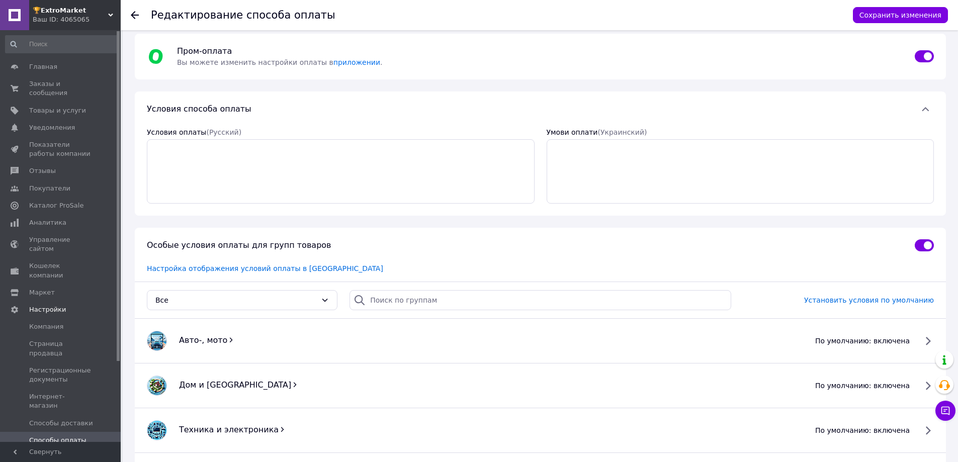
scroll to position [0, 0]
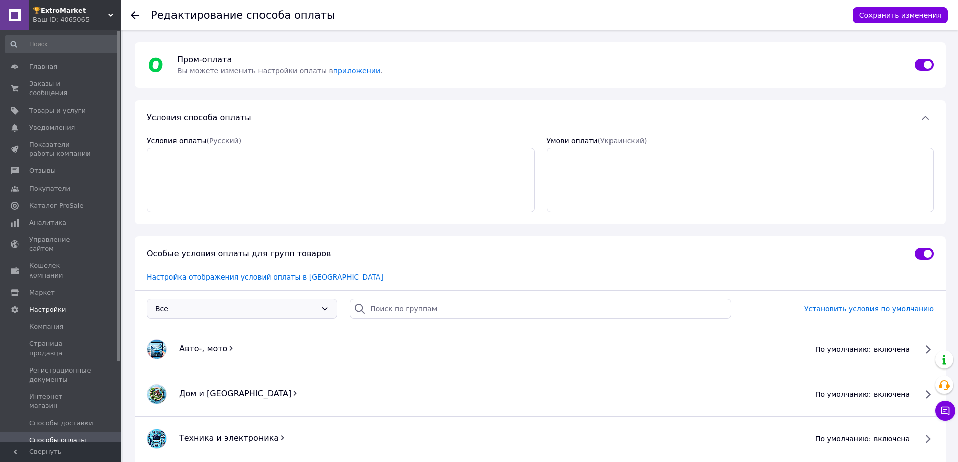
click at [331, 308] on div "Все" at bounding box center [242, 309] width 191 height 20
click at [335, 71] on link "приложении" at bounding box center [356, 71] width 47 height 8
click at [51, 305] on span "Настройки" at bounding box center [47, 309] width 37 height 9
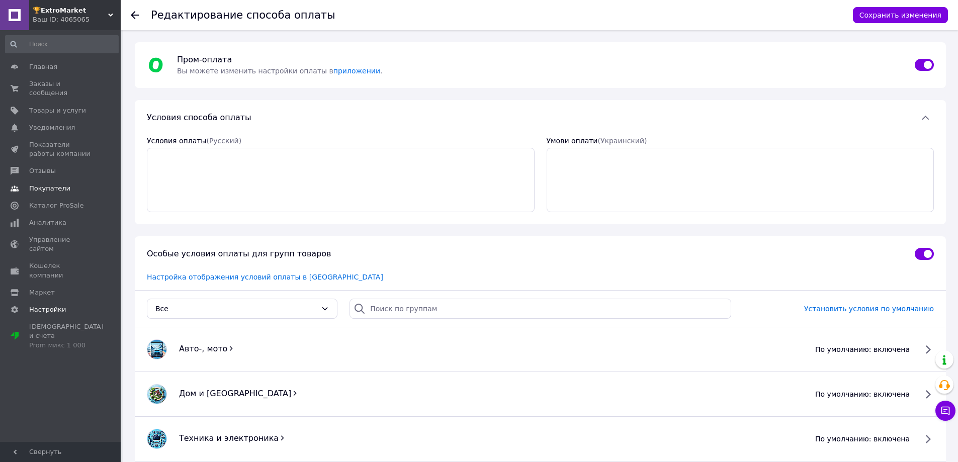
click at [50, 180] on link "Покупатели" at bounding box center [62, 188] width 124 height 17
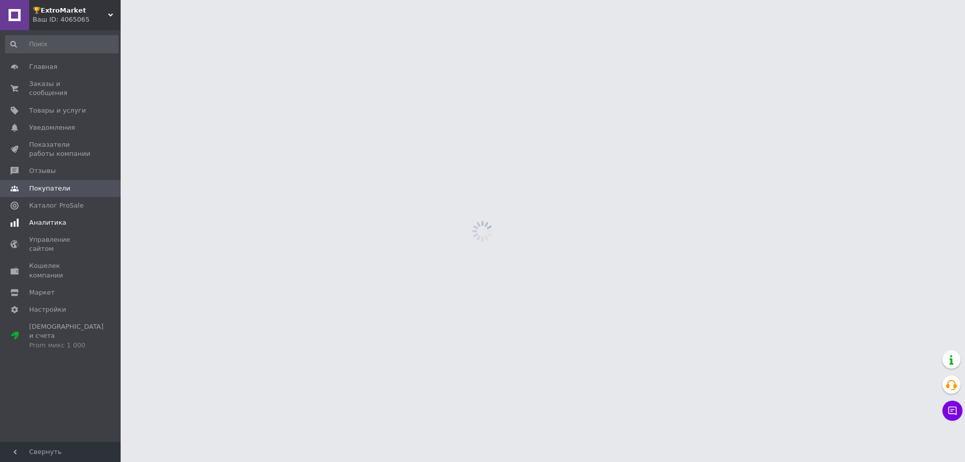
click at [52, 218] on span "Аналитика" at bounding box center [47, 222] width 37 height 9
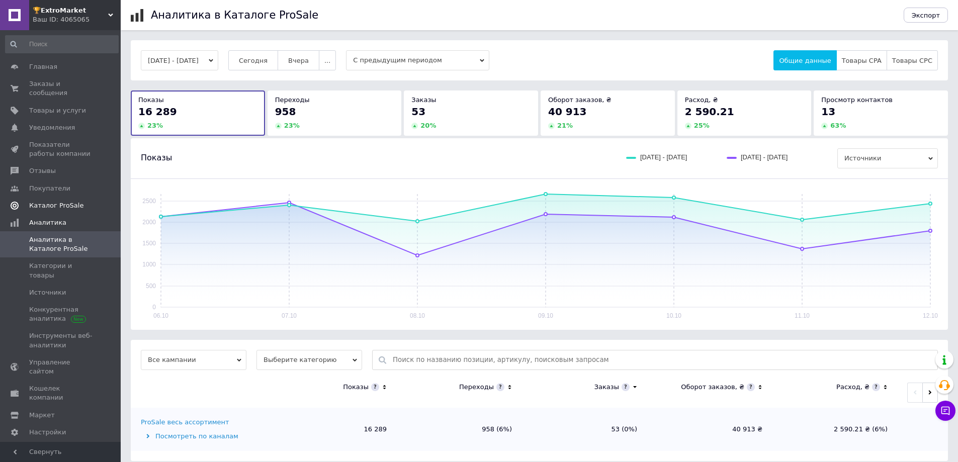
click at [62, 201] on span "Каталог ProSale" at bounding box center [56, 205] width 54 height 9
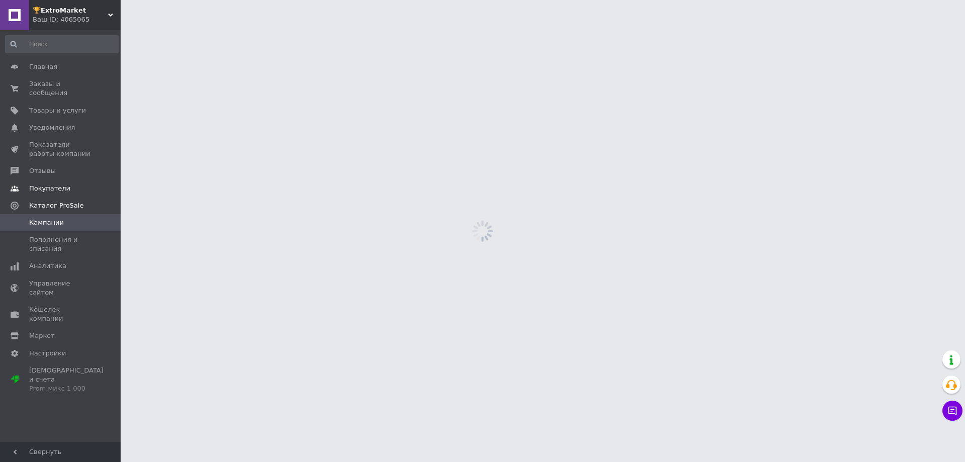
click at [60, 184] on span "Покупатели" at bounding box center [49, 188] width 41 height 9
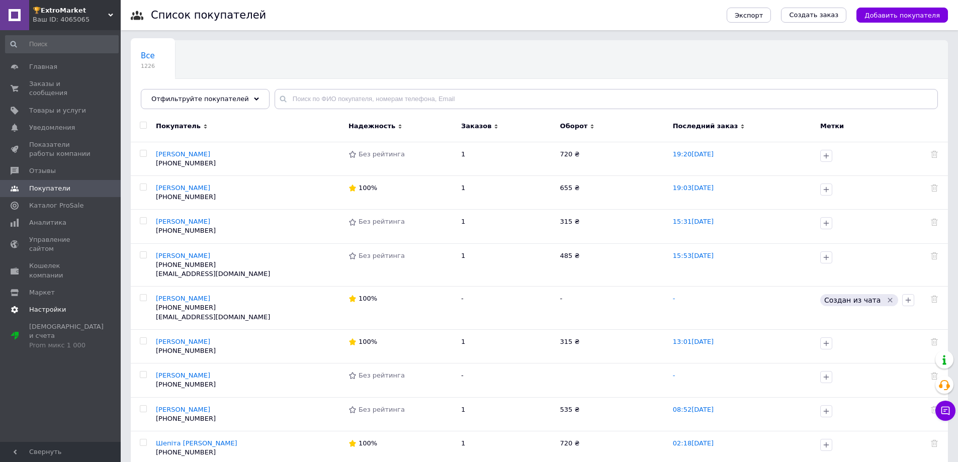
click at [63, 301] on link "Настройки" at bounding box center [62, 309] width 124 height 17
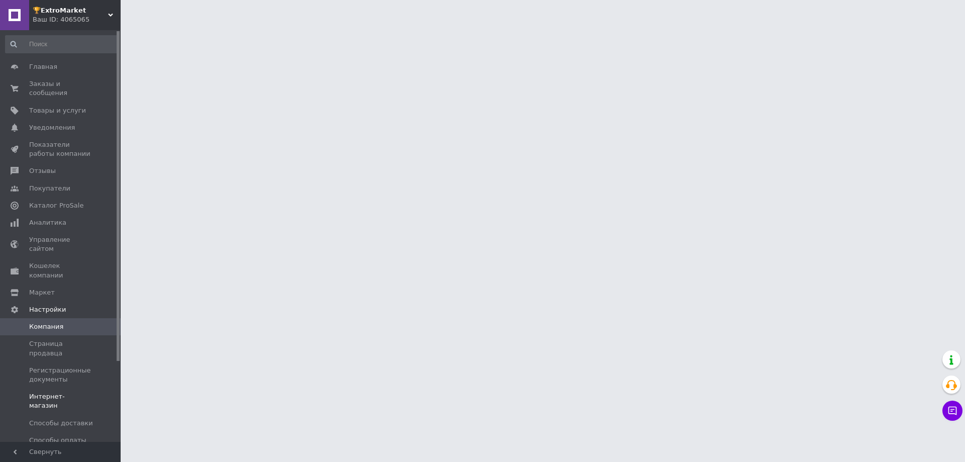
click at [71, 392] on span "Интернет-магазин" at bounding box center [61, 401] width 64 height 18
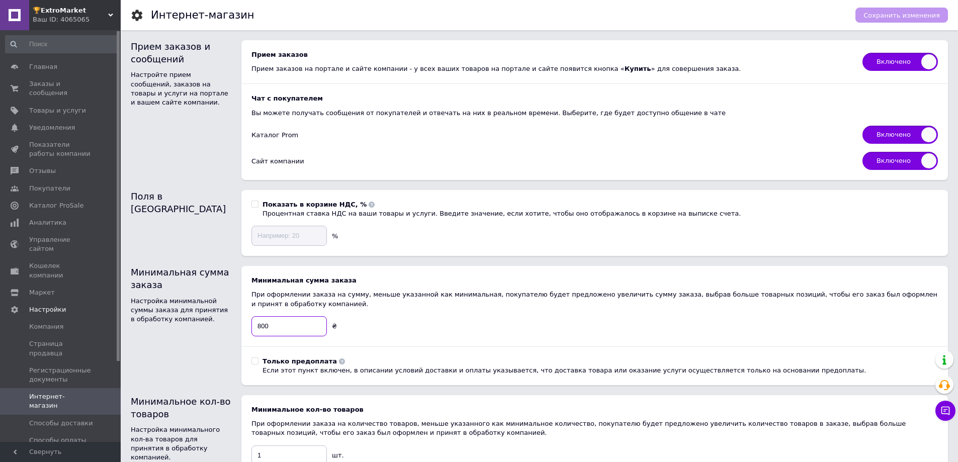
drag, startPoint x: 296, startPoint y: 323, endPoint x: 241, endPoint y: 322, distance: 54.8
click at [241, 322] on div "Минимальная сумма заказа Настройка минимальной суммы заказа для принятия в обра…" at bounding box center [539, 325] width 817 height 119
type input "500"
click at [897, 18] on span "Сохранить изменения" at bounding box center [901, 16] width 76 height 8
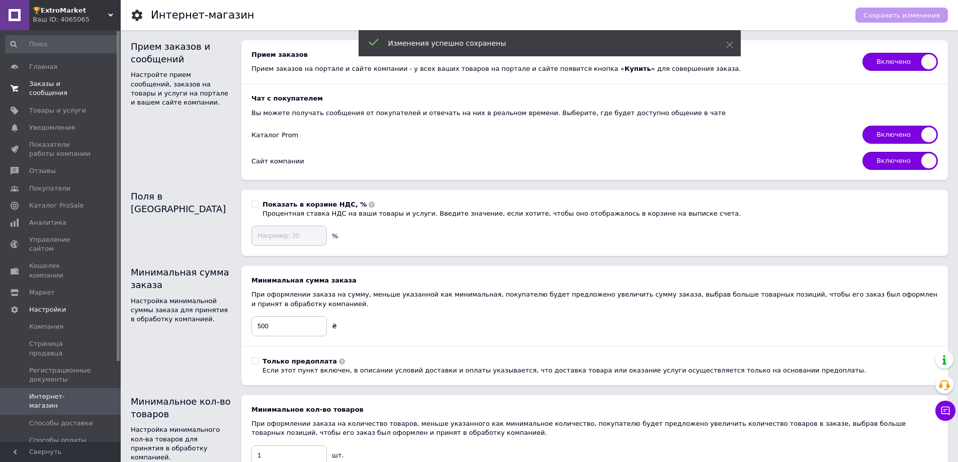
click at [75, 80] on span "Заказы и сообщения" at bounding box center [61, 88] width 64 height 18
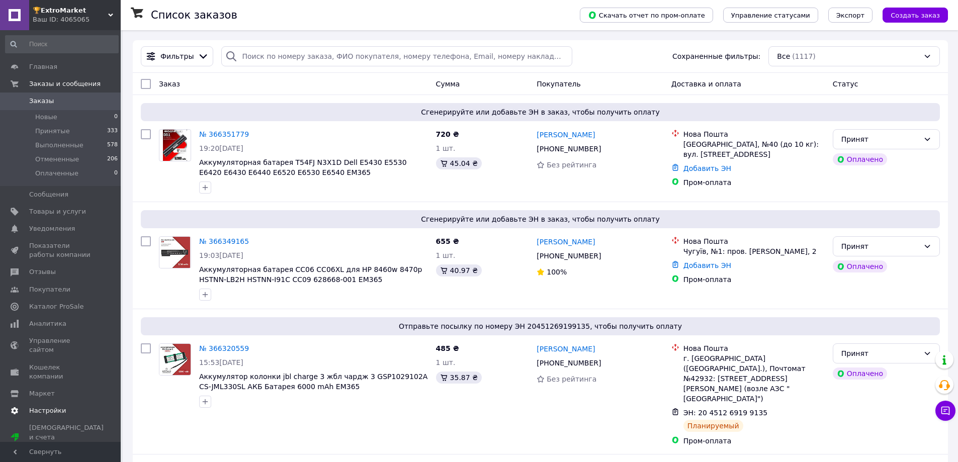
click at [53, 406] on span "Настройки" at bounding box center [47, 410] width 37 height 9
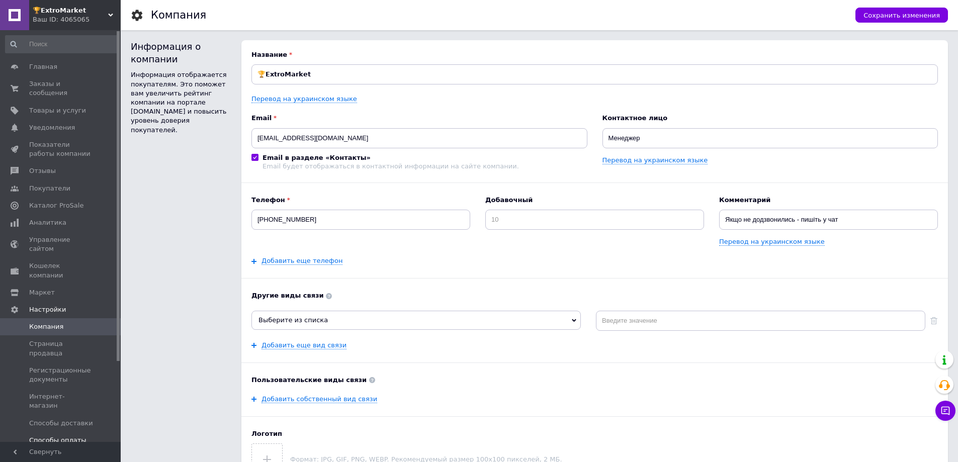
click at [61, 436] on span "Способы оплаты" at bounding box center [57, 440] width 57 height 9
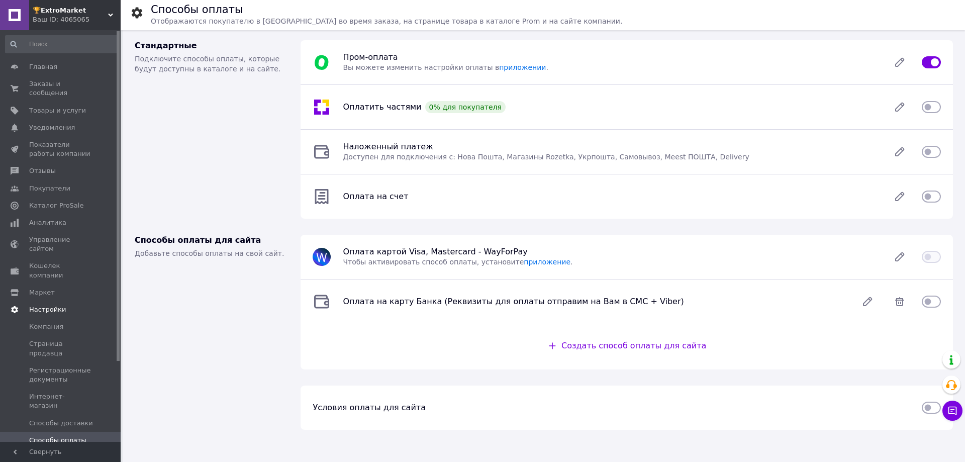
click at [66, 305] on span "Настройки" at bounding box center [75, 309] width 92 height 9
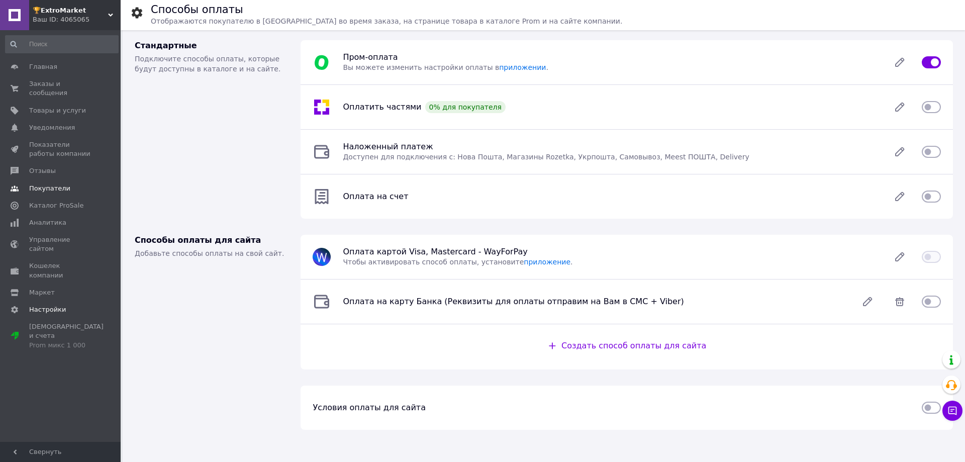
click at [64, 184] on span "Покупатели" at bounding box center [49, 188] width 41 height 9
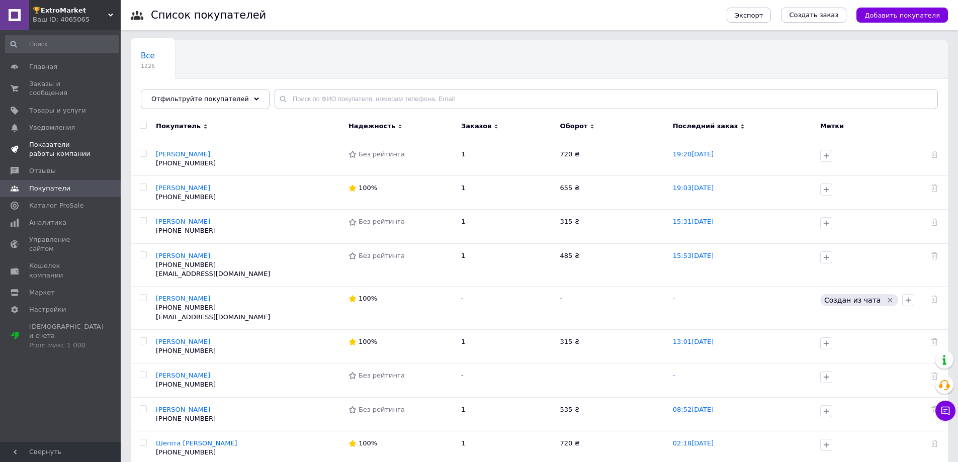
click at [53, 141] on span "Показатели работы компании" at bounding box center [61, 149] width 64 height 18
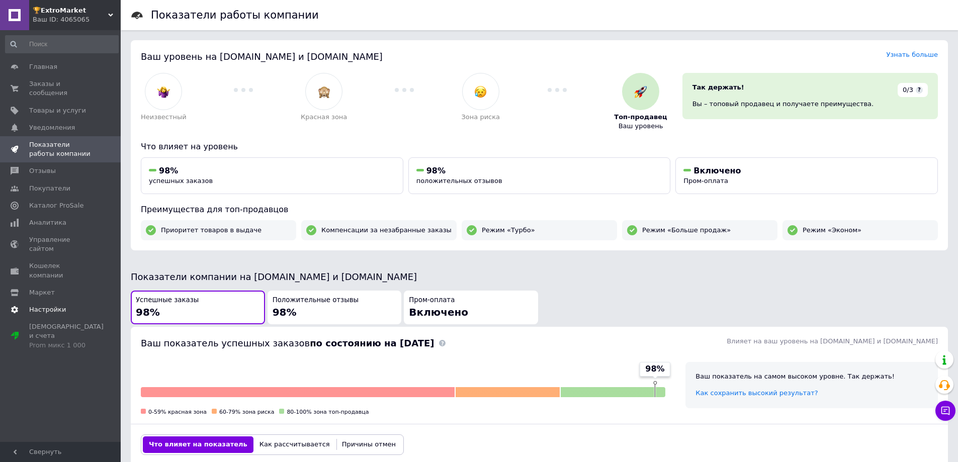
click at [64, 305] on span "Настройки" at bounding box center [61, 309] width 64 height 9
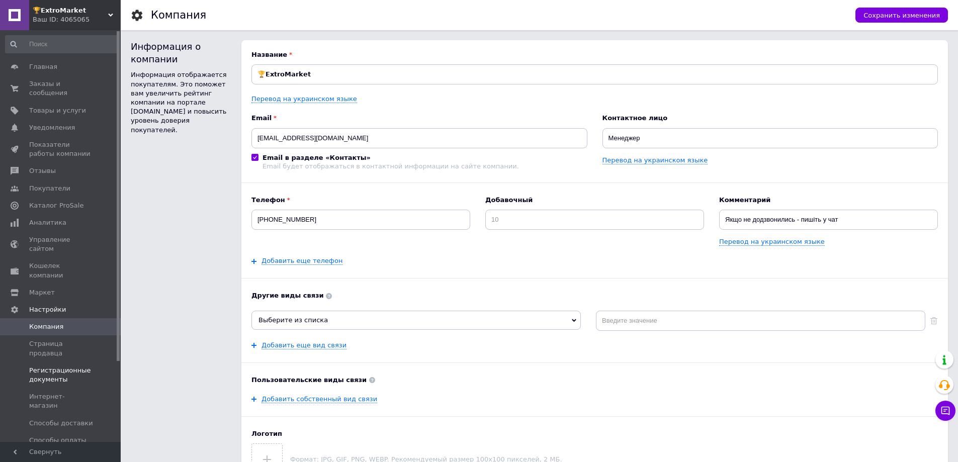
click at [72, 366] on span "Регистрационные документы" at bounding box center [61, 375] width 64 height 18
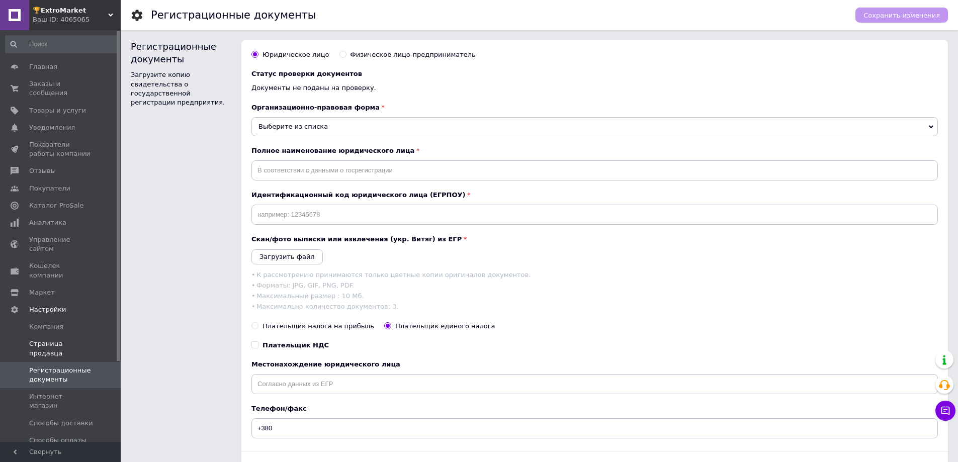
click at [68, 339] on span "Страница продавца" at bounding box center [61, 348] width 64 height 18
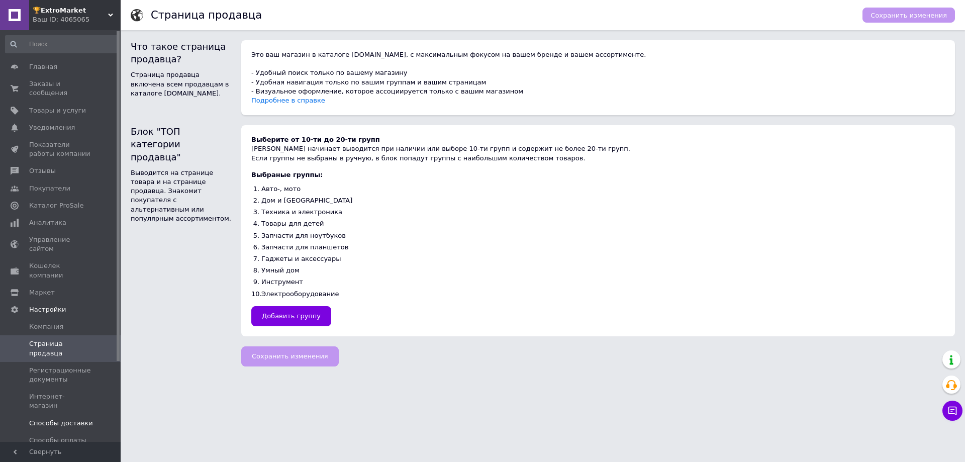
click at [69, 419] on span "Способы доставки" at bounding box center [61, 423] width 64 height 9
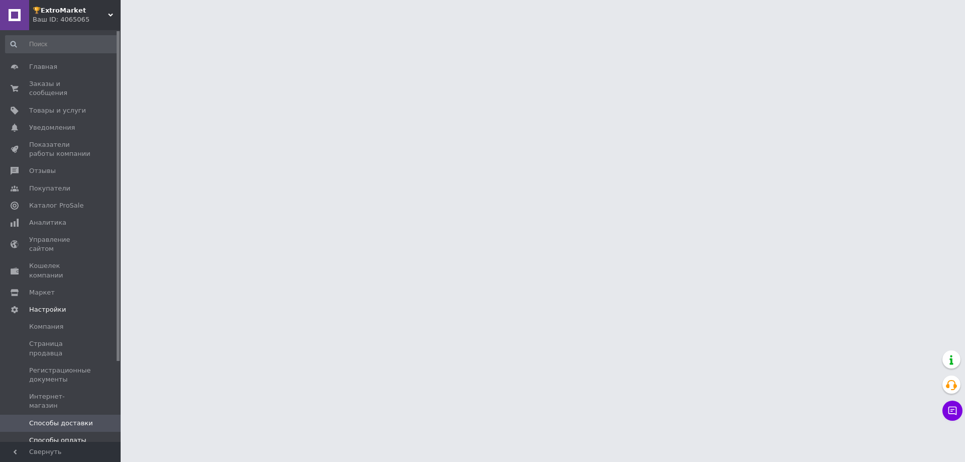
click at [72, 436] on span "Способы оплаты" at bounding box center [57, 440] width 57 height 9
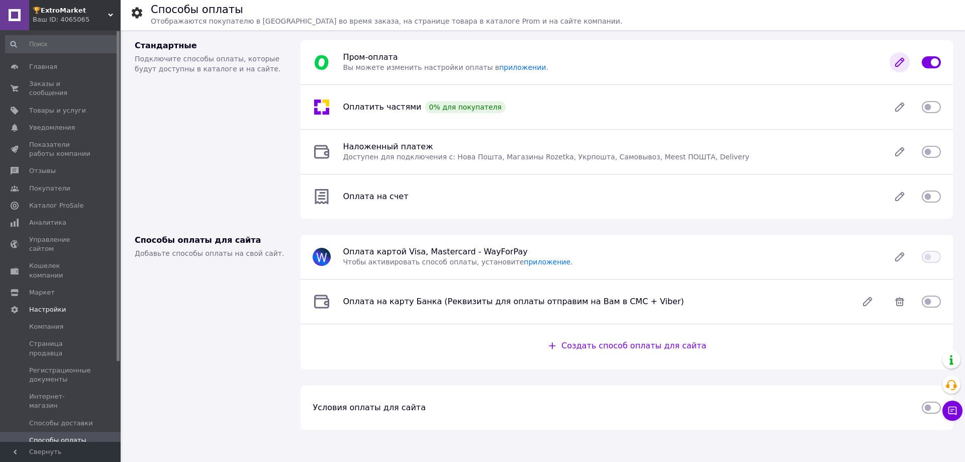
click at [898, 66] on icon at bounding box center [900, 62] width 8 height 8
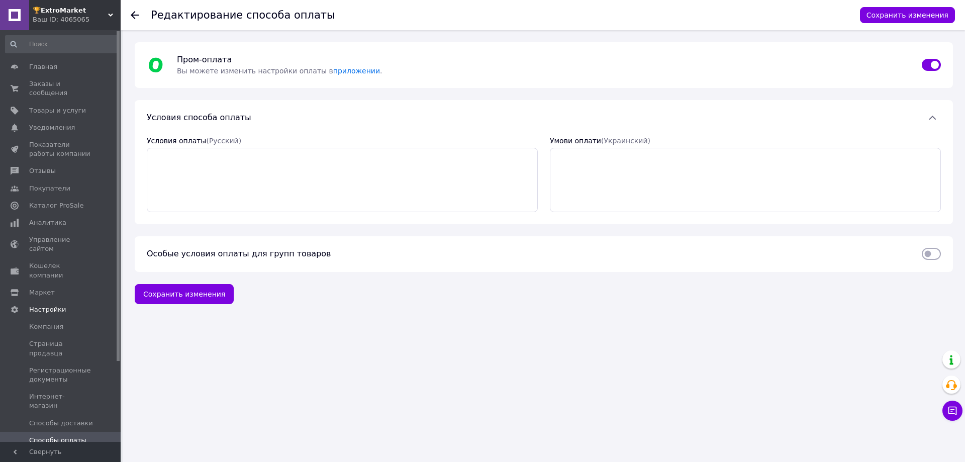
click at [943, 253] on div at bounding box center [931, 254] width 31 height 10
click at [939, 253] on input "checkbox" at bounding box center [931, 254] width 19 height 10
checkbox input "true"
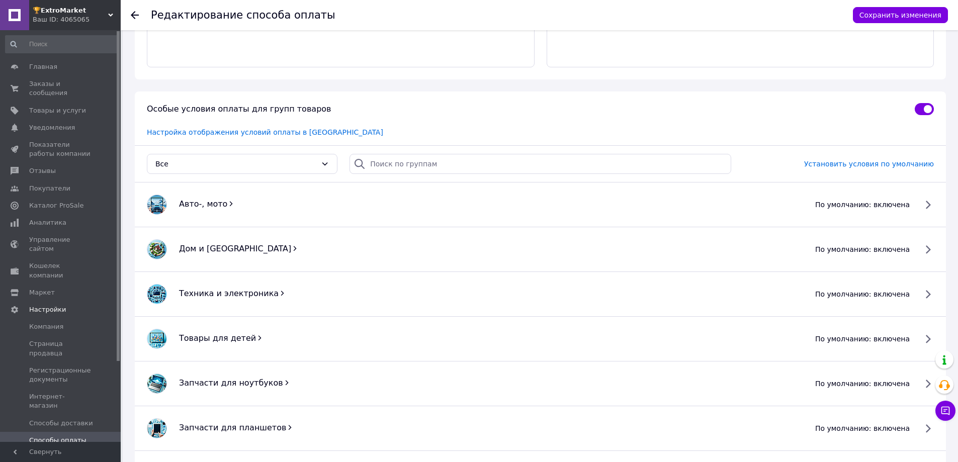
scroll to position [151, 0]
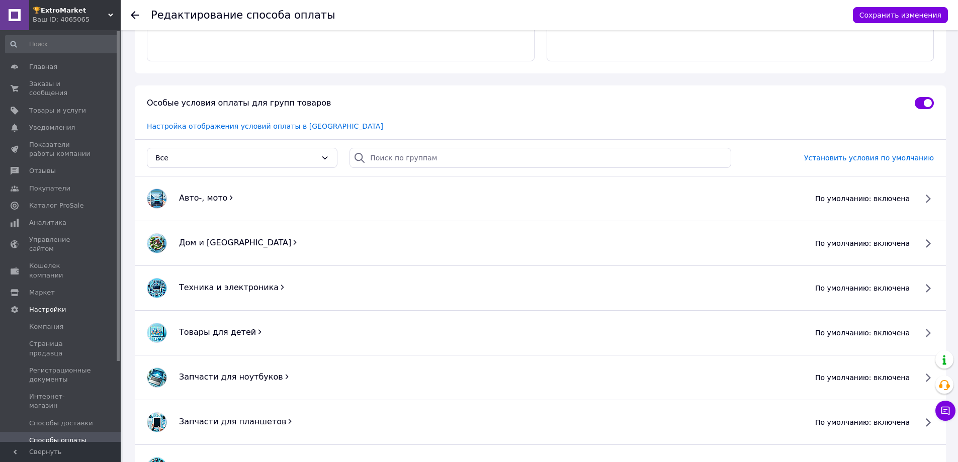
click at [910, 194] on span "по умолчанию: включена" at bounding box center [862, 199] width 95 height 10
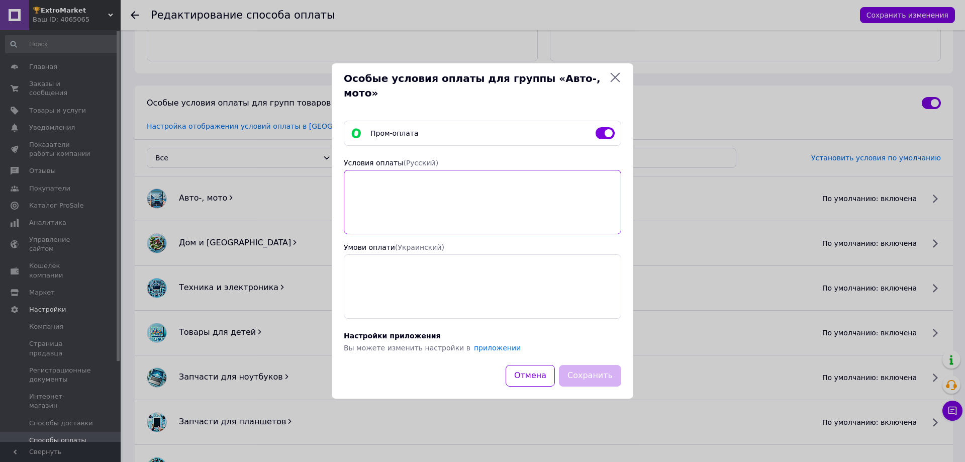
click at [399, 170] on textarea "Условия оплаты  (Русский)" at bounding box center [483, 202] width 278 height 64
click at [402, 188] on textarea "Условия оплаты  (Русский)" at bounding box center [483, 202] width 278 height 64
click at [615, 83] on icon at bounding box center [615, 77] width 12 height 12
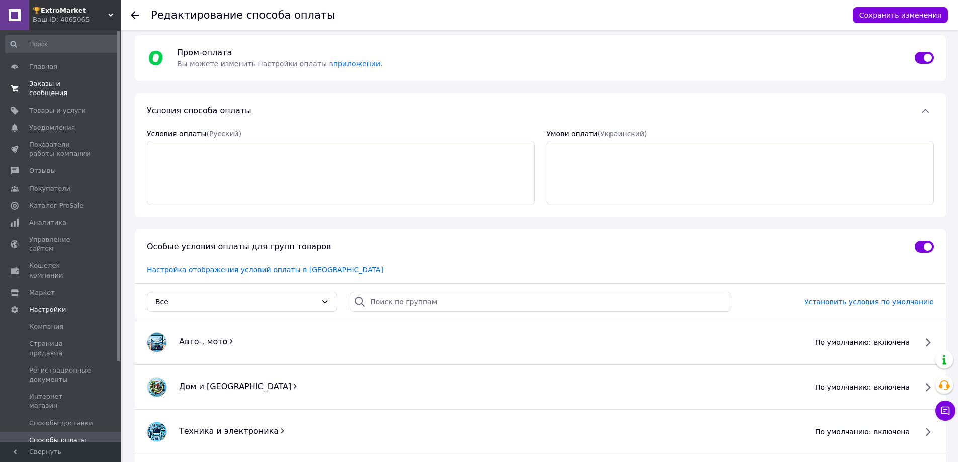
scroll to position [0, 0]
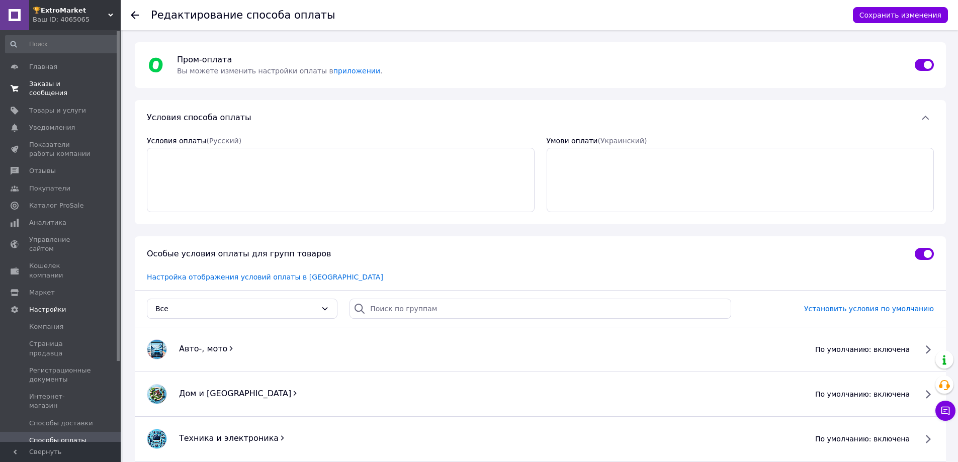
click at [68, 77] on link "Заказы и сообщения 0 0" at bounding box center [62, 88] width 124 height 26
